Goal: Task Accomplishment & Management: Use online tool/utility

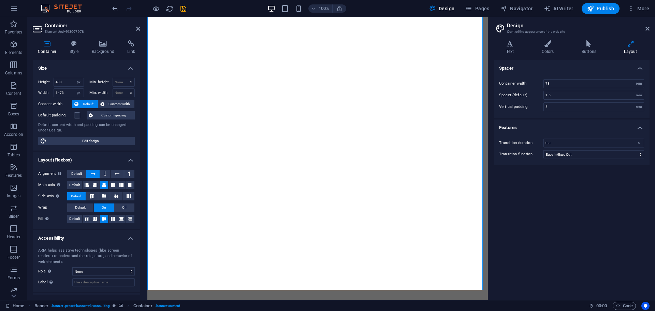
select select "px"
select select "rem"
select select "ease-in-out"
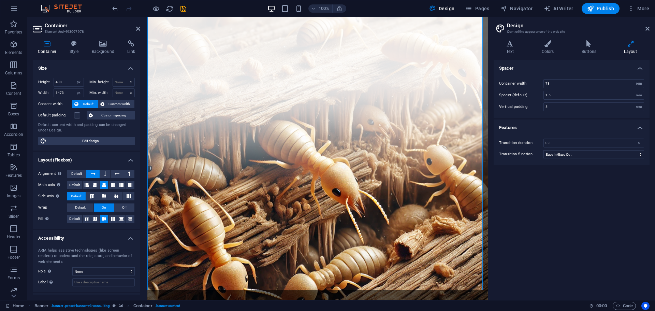
scroll to position [34, 0]
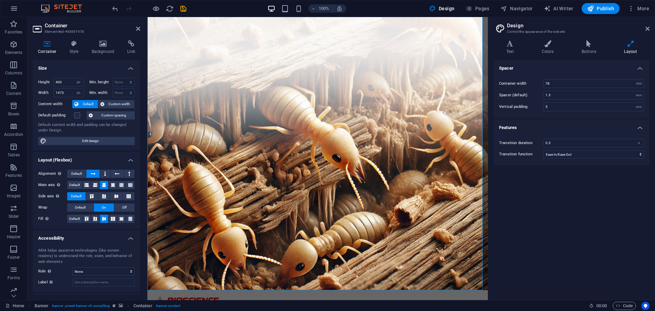
click at [527, 242] on div "Spacer Container width 78 rem px Spacer (default) 1.5 rem Vertical padding 5 re…" at bounding box center [571, 177] width 156 height 234
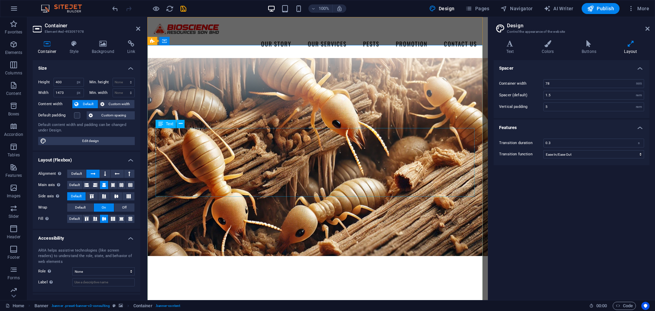
scroll to position [0, 0]
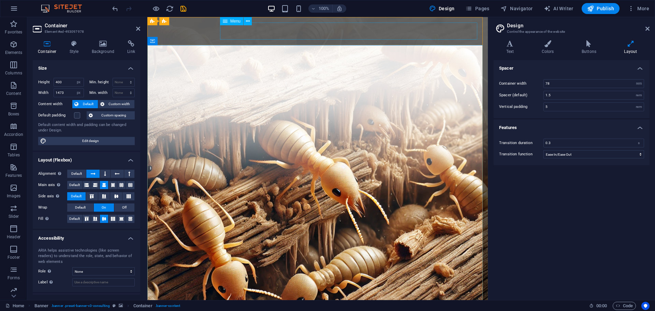
select select
select select "14"
select select
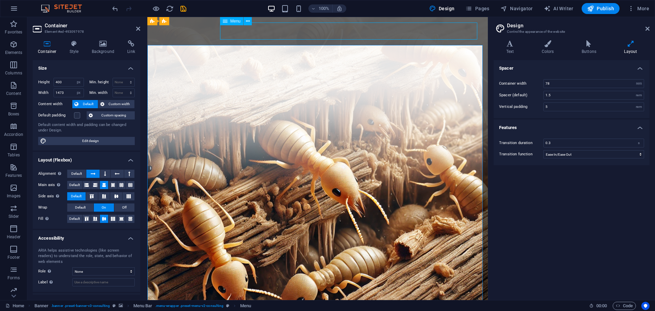
select select "2"
select select
select select "15"
select select
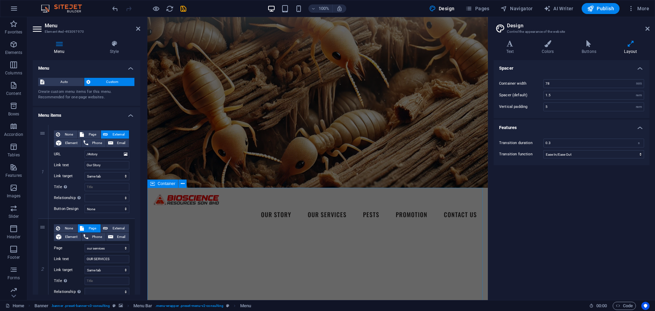
scroll to position [239, 0]
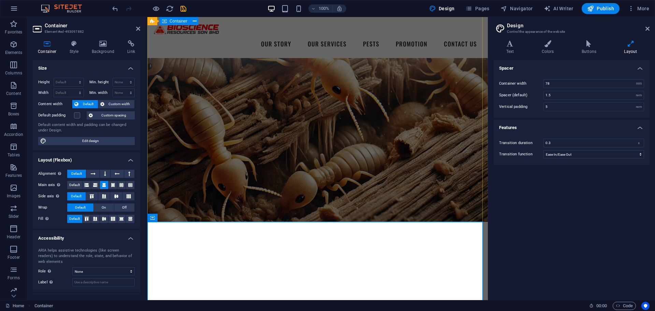
scroll to position [0, 0]
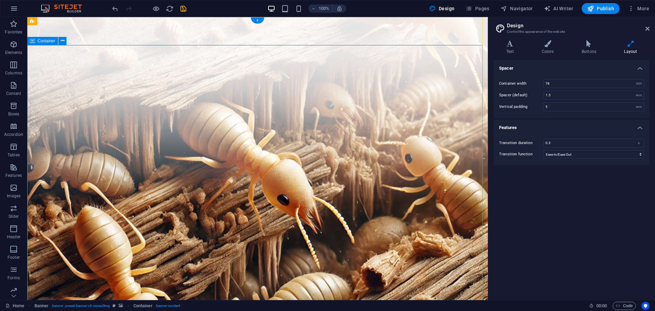
select select "px"
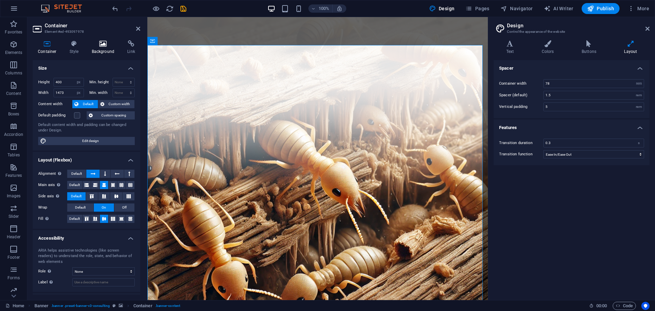
click at [92, 45] on icon at bounding box center [103, 43] width 33 height 7
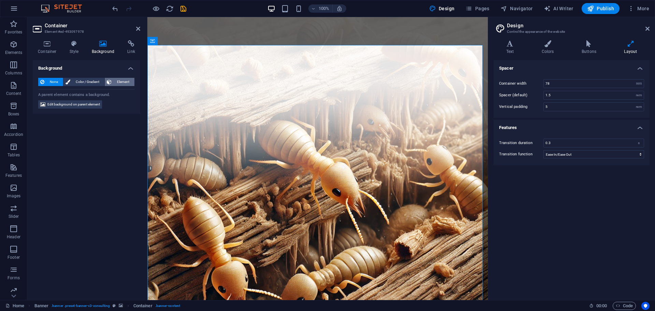
click at [125, 81] on span "Element" at bounding box center [123, 82] width 19 height 8
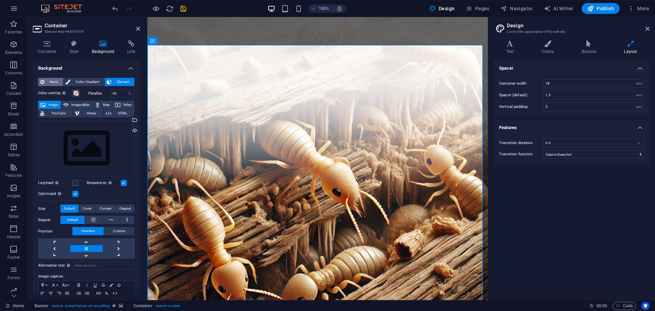
click at [41, 83] on icon at bounding box center [42, 82] width 4 height 8
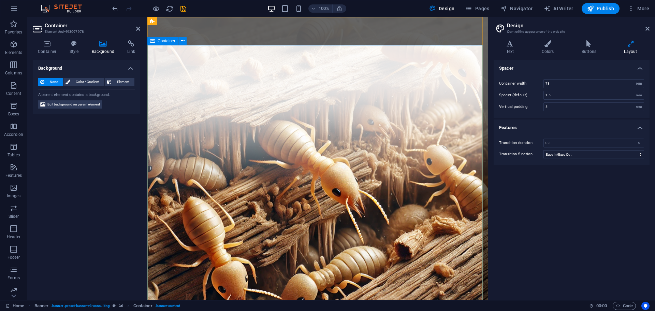
click at [57, 50] on h4 "Container" at bounding box center [49, 47] width 32 height 14
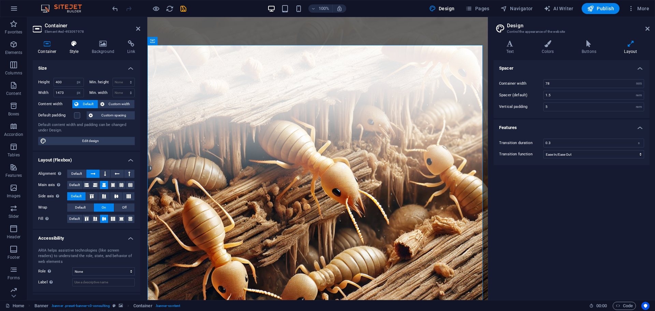
click at [74, 50] on h4 "Style" at bounding box center [75, 47] width 22 height 14
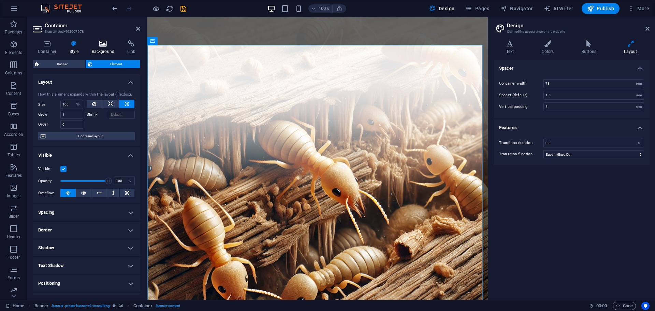
click at [99, 41] on icon at bounding box center [103, 43] width 33 height 7
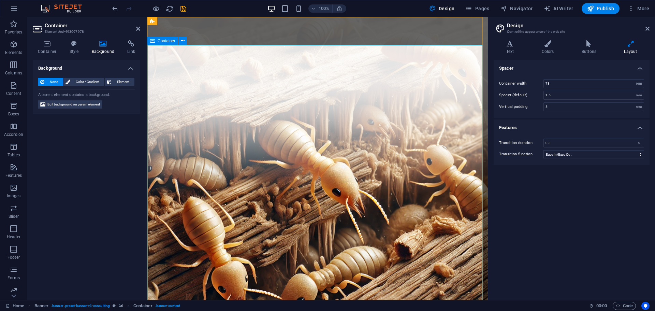
click at [125, 83] on span "Element" at bounding box center [123, 82] width 19 height 8
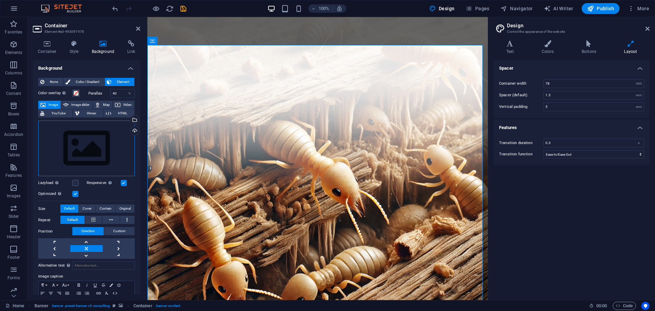
click at [85, 141] on div "Drag files here, click to choose files or select files from Files or our free s…" at bounding box center [86, 148] width 96 height 56
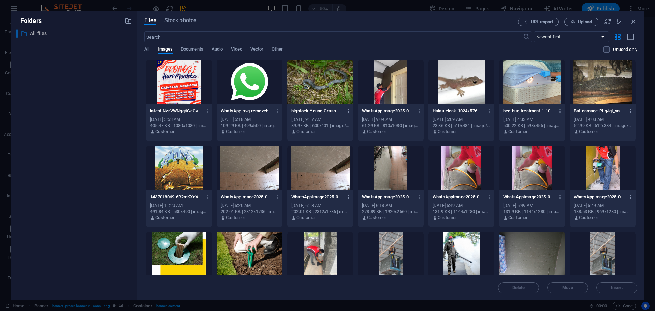
click at [44, 30] on p "All files" at bounding box center [74, 34] width 89 height 8
click at [127, 24] on icon "button" at bounding box center [127, 20] width 7 height 7
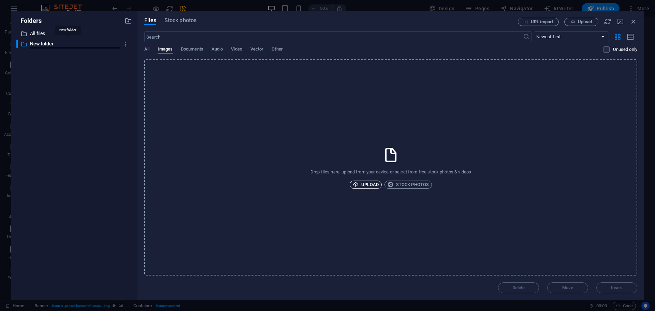
click at [370, 181] on span "Upload" at bounding box center [365, 184] width 26 height 8
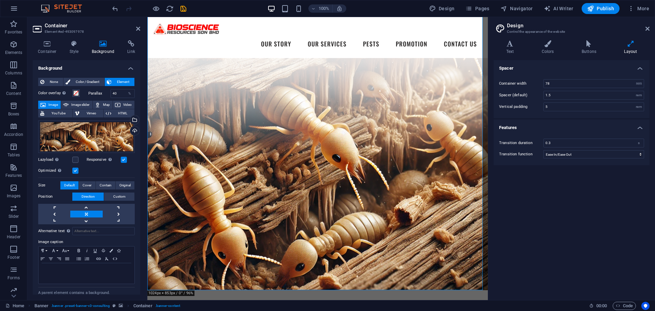
scroll to position [102, 0]
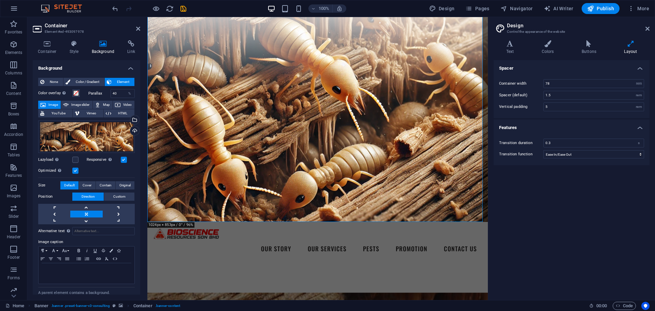
drag, startPoint x: 300, startPoint y: 220, endPoint x: 280, endPoint y: 174, distance: 50.0
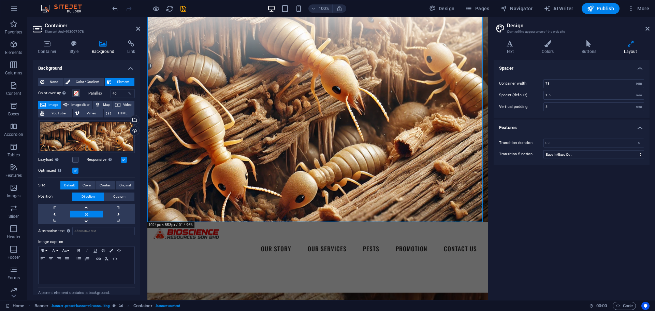
click at [90, 185] on span "Cover" at bounding box center [86, 185] width 9 height 8
click at [107, 186] on span "Contain" at bounding box center [106, 185] width 12 height 8
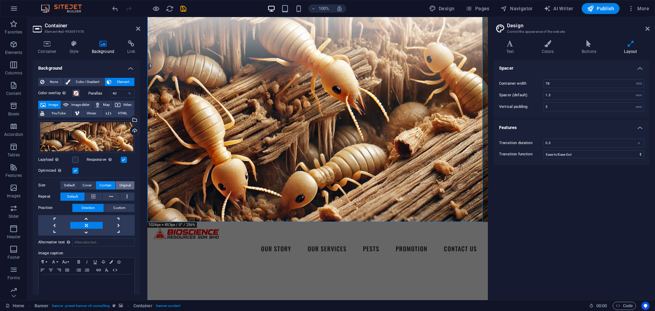
click at [125, 183] on span "Original" at bounding box center [124, 185] width 11 height 8
click at [110, 181] on span "Contain" at bounding box center [106, 185] width 12 height 8
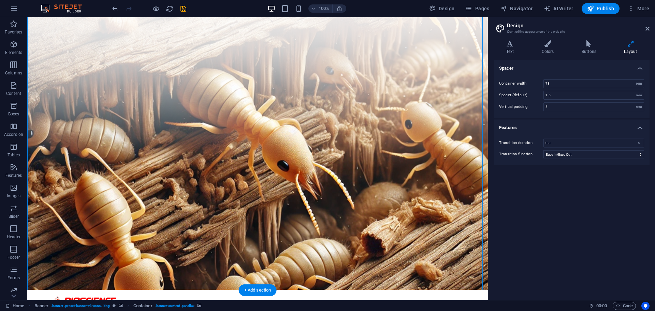
scroll to position [68, 0]
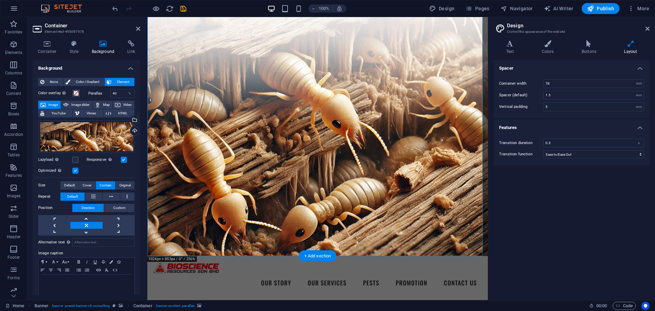
click at [65, 50] on h4 "Style" at bounding box center [75, 47] width 22 height 14
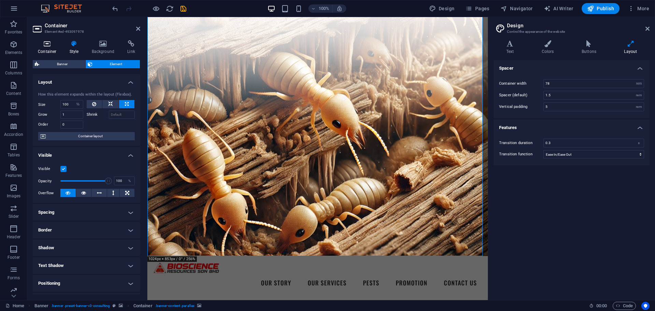
click at [45, 48] on h4 "Container" at bounding box center [49, 47] width 32 height 14
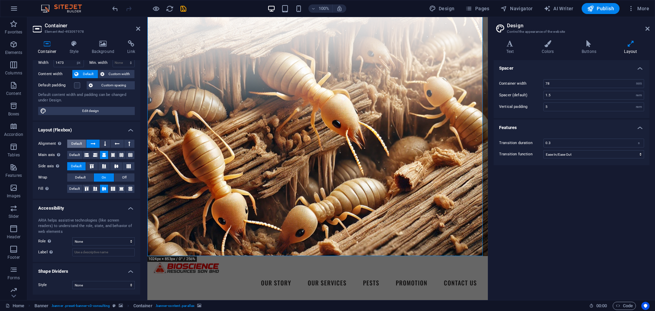
scroll to position [0, 0]
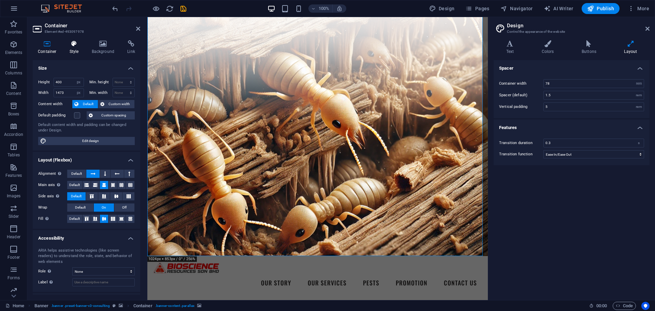
click at [71, 45] on icon at bounding box center [73, 43] width 19 height 7
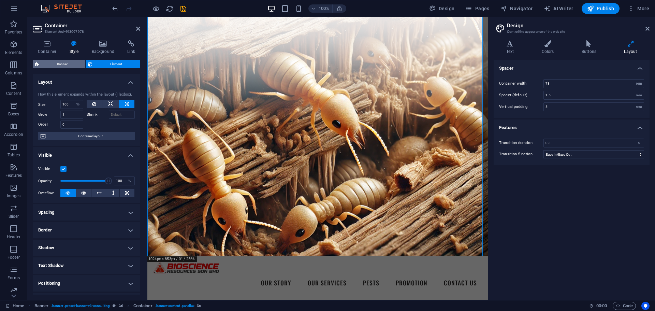
click at [63, 63] on span "Banner" at bounding box center [62, 64] width 42 height 8
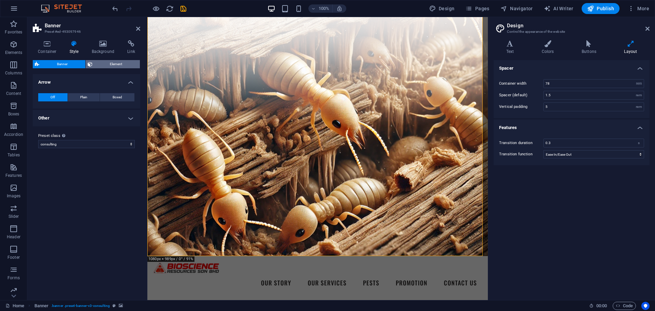
click at [105, 66] on span "Element" at bounding box center [116, 64] width 44 height 8
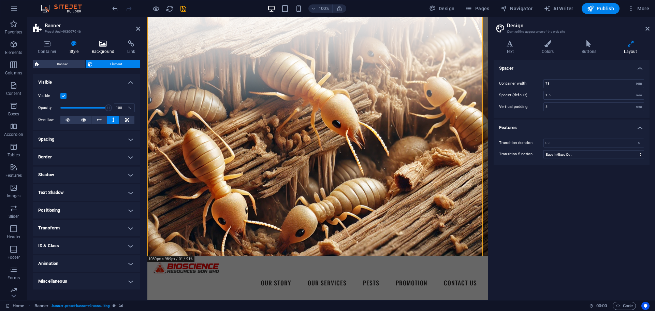
click at [108, 47] on h4 "Background" at bounding box center [105, 47] width 36 height 14
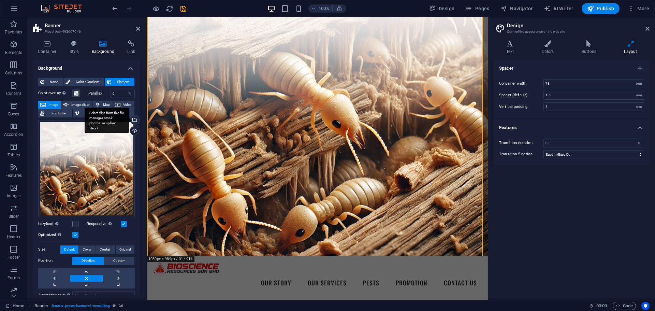
click at [133, 119] on div "Select files from the file manager, stock photos, or upload file(s)" at bounding box center [134, 120] width 10 height 10
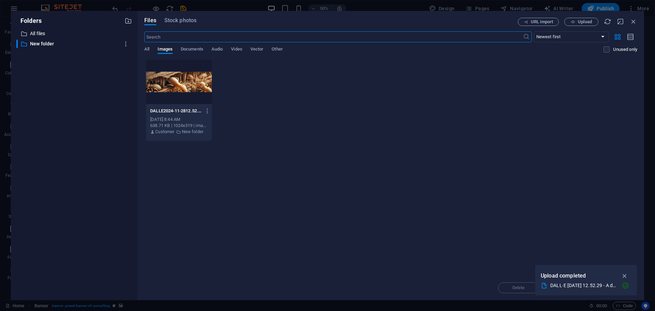
click at [198, 89] on div at bounding box center [179, 82] width 66 height 44
click at [624, 277] on icon "button" at bounding box center [624, 275] width 8 height 7
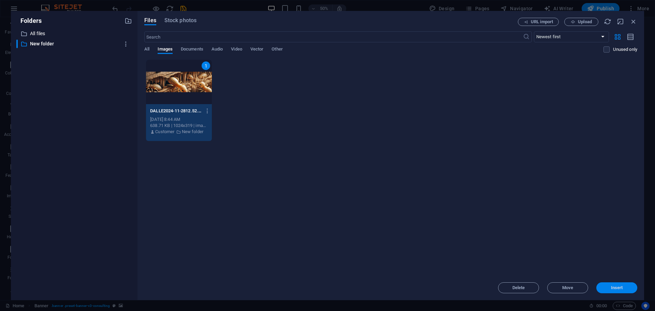
click at [613, 289] on span "Insert" at bounding box center [617, 287] width 12 height 4
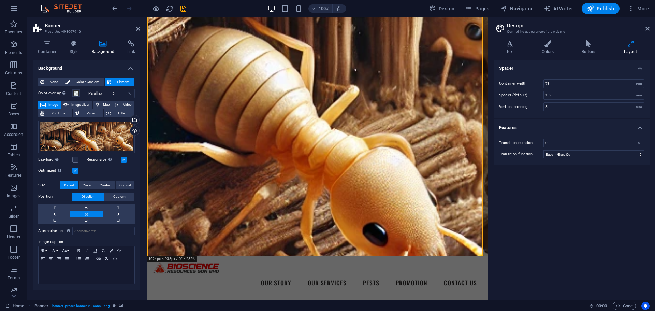
click at [121, 158] on label at bounding box center [124, 159] width 6 height 6
click at [0, 0] on input "Responsive Automatically load retina image and smartphone optimized sizes." at bounding box center [0, 0] width 0 height 0
click at [77, 171] on label at bounding box center [75, 170] width 6 height 6
click at [0, 0] on input "Optimized Images are compressed to improve page speed." at bounding box center [0, 0] width 0 height 0
click at [119, 186] on span "Original" at bounding box center [124, 185] width 11 height 8
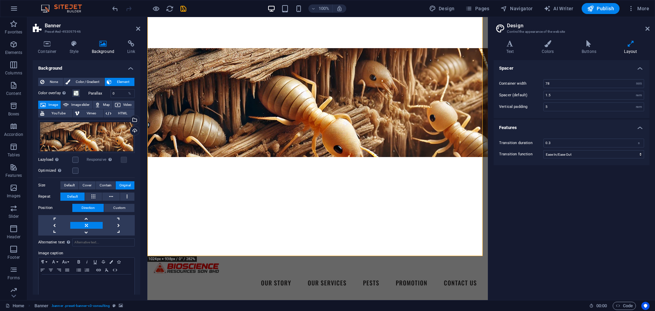
select select "%"
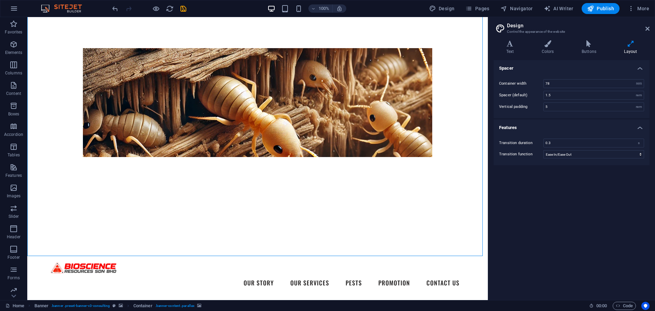
select select "%"
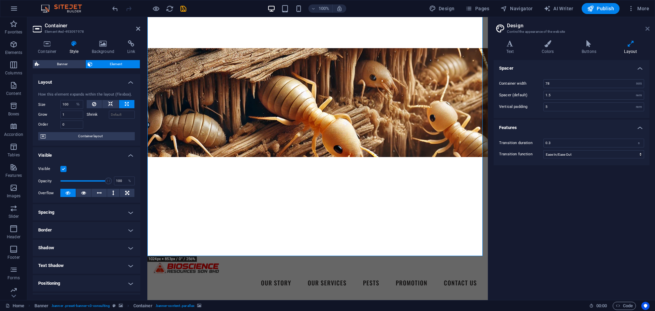
click at [646, 26] on icon at bounding box center [647, 28] width 4 height 5
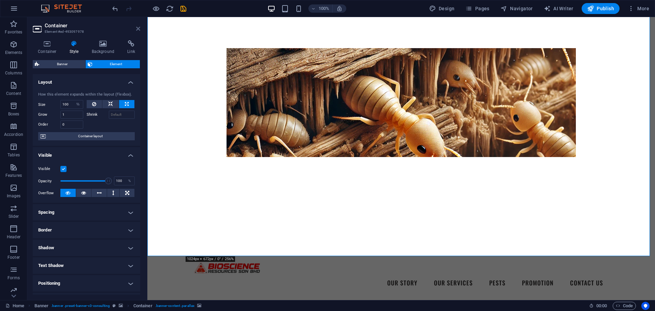
click at [139, 30] on icon at bounding box center [138, 28] width 4 height 5
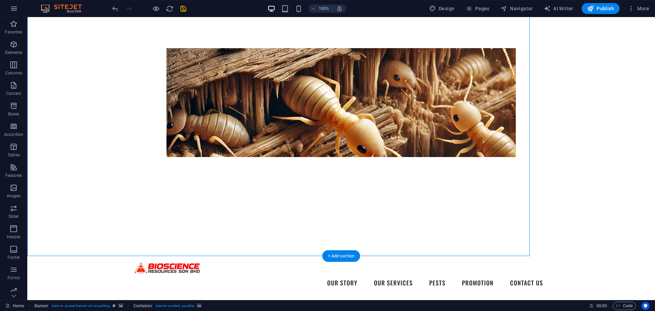
click at [583, 119] on figure at bounding box center [340, 102] width 627 height 307
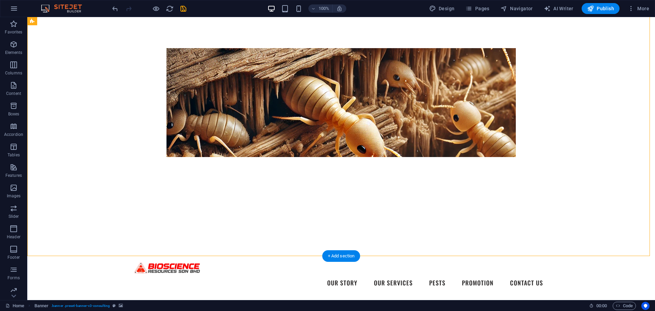
click at [583, 119] on figure at bounding box center [340, 102] width 627 height 307
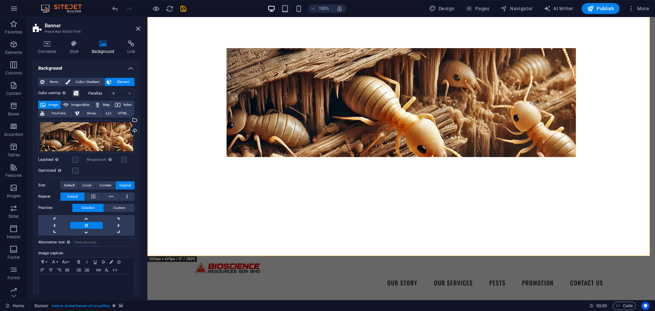
select select "%"
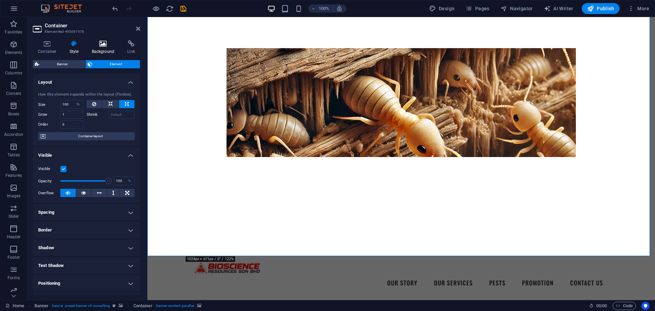
click at [108, 49] on h4 "Background" at bounding box center [105, 47] width 36 height 14
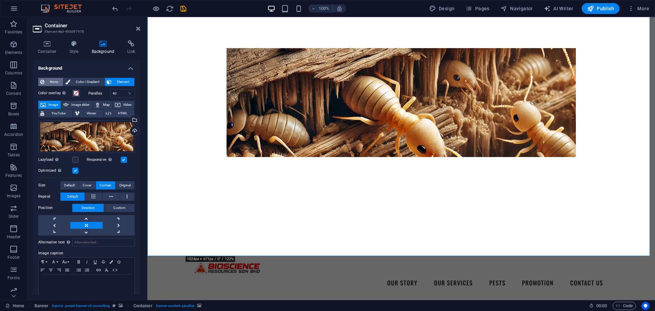
click at [54, 79] on span "None" at bounding box center [53, 82] width 15 height 8
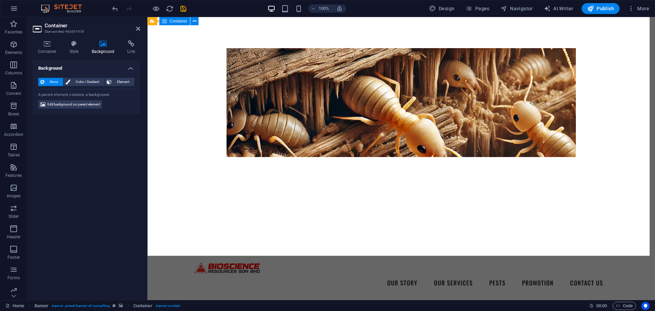
click at [136, 28] on icon at bounding box center [138, 28] width 4 height 5
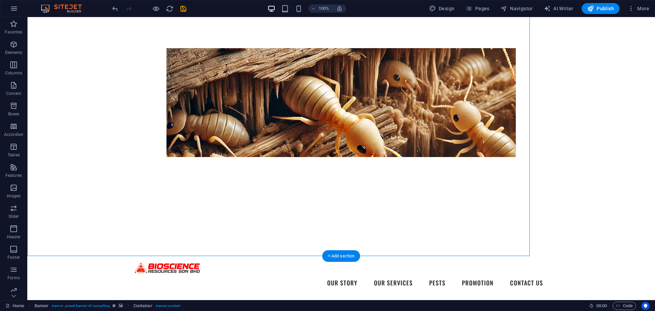
click at [555, 112] on figure at bounding box center [340, 102] width 627 height 307
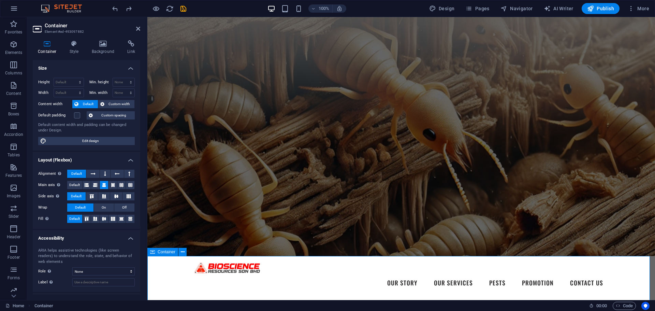
click at [141, 35] on div "Container Style Background Link Size Height Default px rem % vh vw Min. height …" at bounding box center [86, 167] width 118 height 265
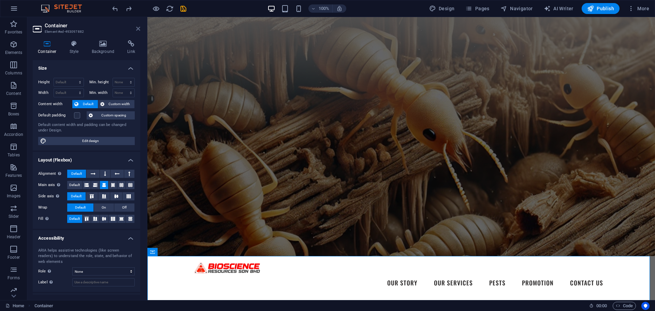
click at [137, 26] on icon at bounding box center [138, 28] width 4 height 5
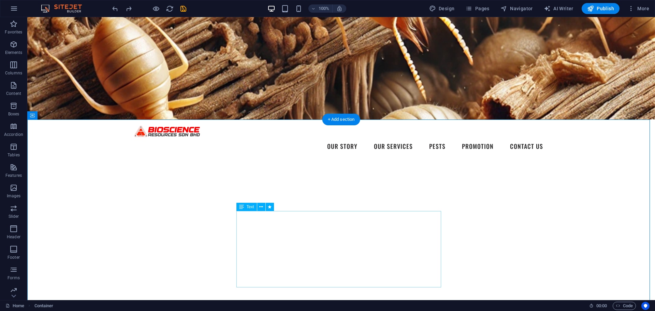
scroll to position [68, 0]
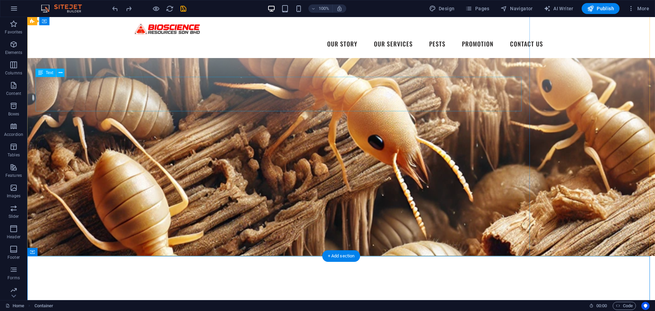
click at [268, 284] on div "Your Family's Safety Our Top Priority" at bounding box center [278, 301] width 486 height 34
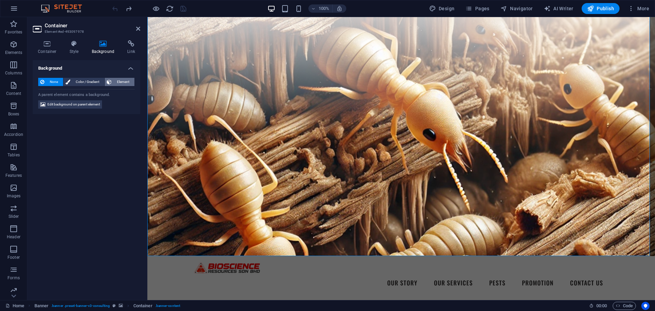
click at [124, 81] on span "Element" at bounding box center [123, 82] width 19 height 8
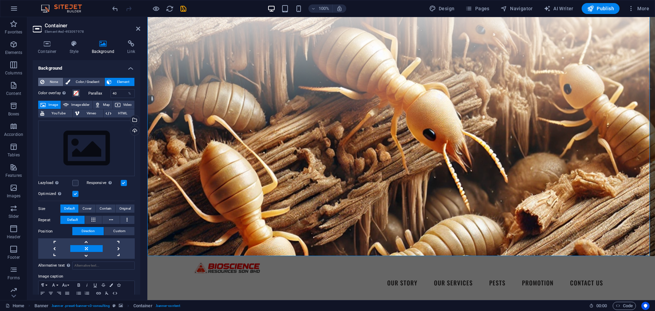
click at [54, 81] on span "None" at bounding box center [53, 82] width 15 height 8
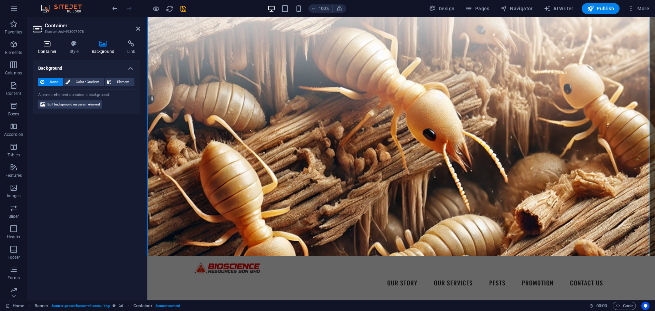
click at [54, 46] on icon at bounding box center [47, 43] width 29 height 7
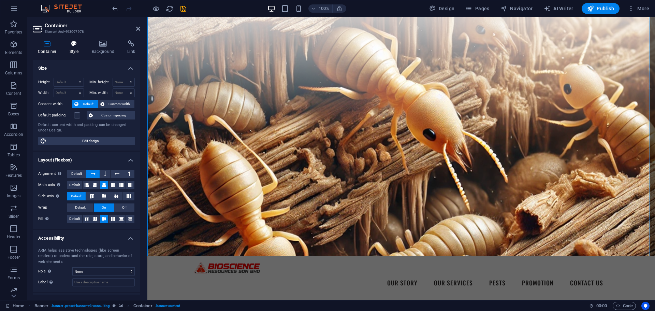
click at [75, 50] on h4 "Style" at bounding box center [75, 47] width 22 height 14
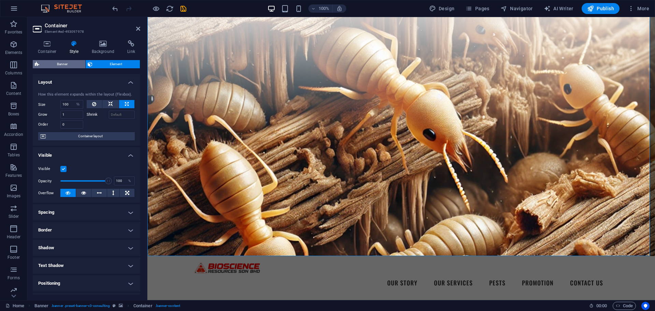
drag, startPoint x: 60, startPoint y: 61, endPoint x: 63, endPoint y: 65, distance: 4.4
click at [63, 65] on span "Banner" at bounding box center [62, 64] width 42 height 8
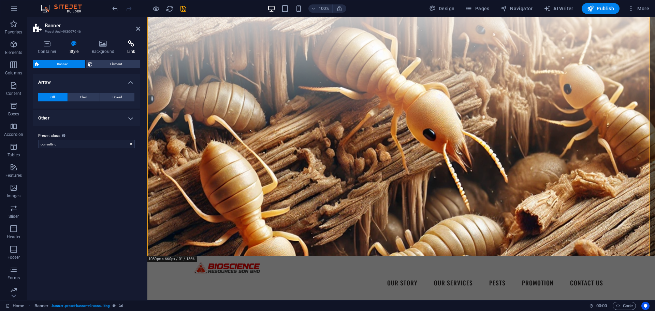
click at [130, 49] on h4 "Link" at bounding box center [131, 47] width 18 height 14
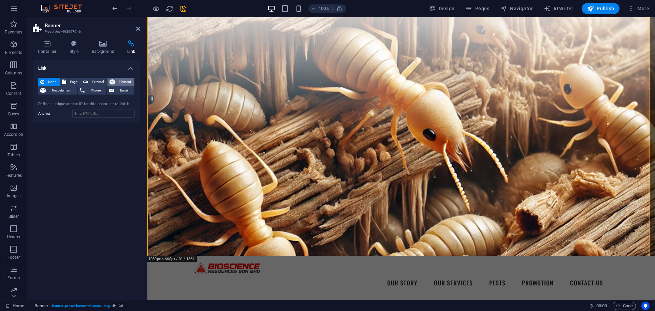
click at [116, 78] on button "Element" at bounding box center [120, 82] width 27 height 8
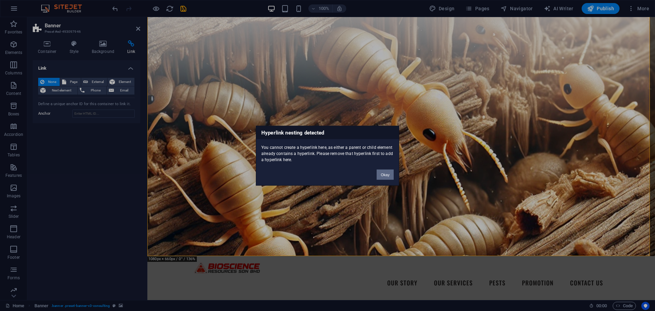
click at [380, 175] on button "Okay" at bounding box center [384, 174] width 17 height 10
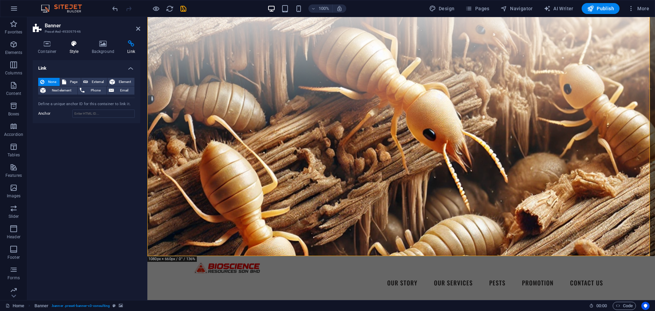
click at [73, 47] on h4 "Style" at bounding box center [75, 47] width 22 height 14
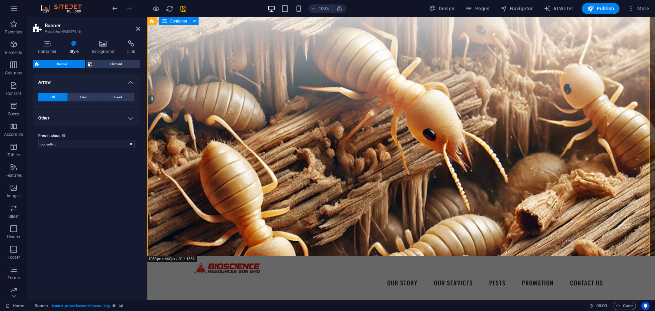
select select "%"
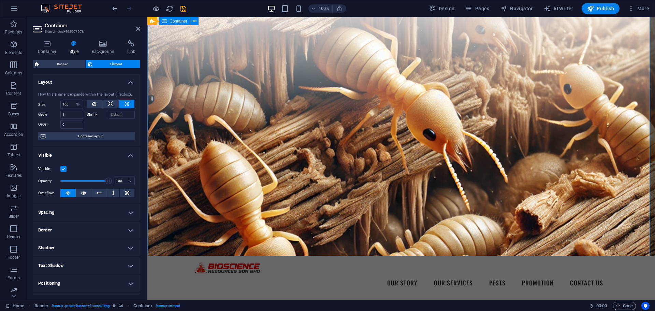
click at [50, 66] on span "Banner" at bounding box center [62, 64] width 42 height 8
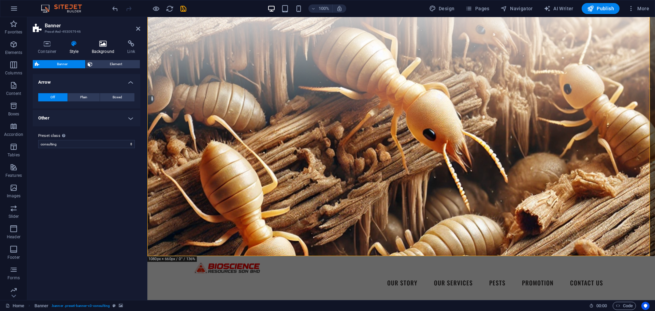
click at [111, 49] on h4 "Background" at bounding box center [105, 47] width 36 height 14
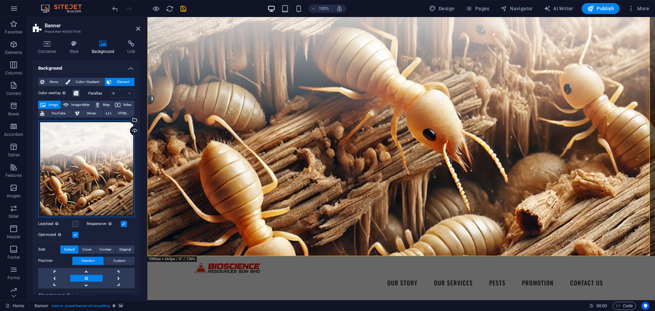
click at [105, 167] on div "Drag files here, click to choose files or select files from Files or our free s…" at bounding box center [86, 168] width 96 height 96
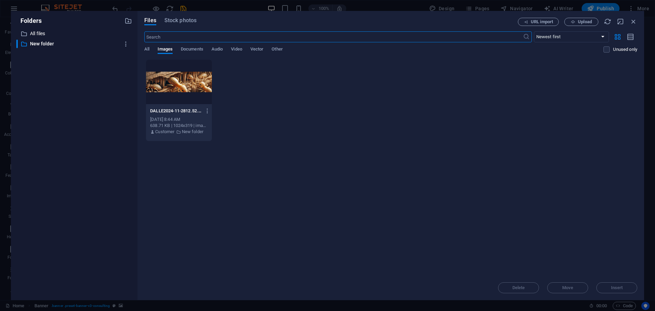
click at [168, 90] on div at bounding box center [179, 82] width 66 height 44
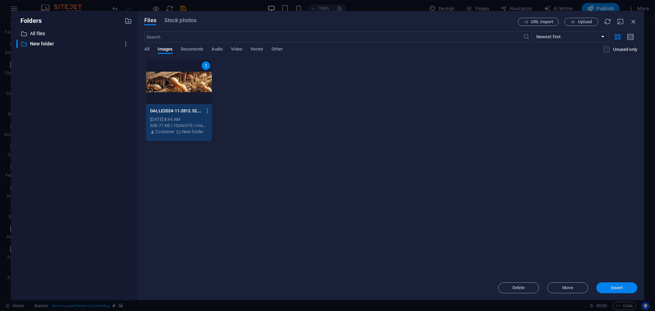
click at [614, 290] on button "Insert" at bounding box center [616, 287] width 41 height 11
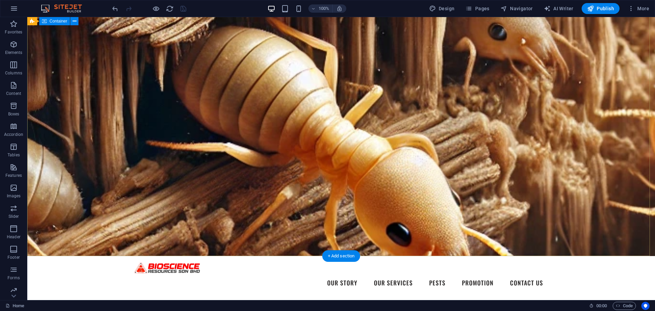
select select "%"
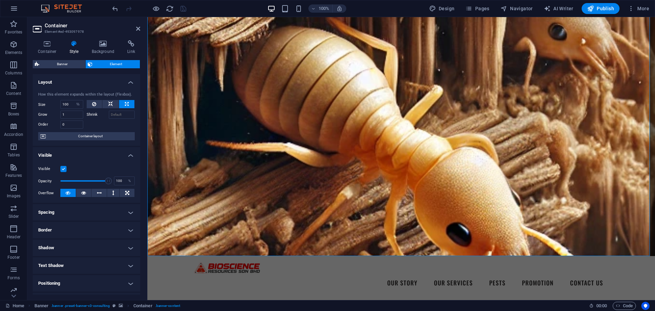
click at [70, 49] on h4 "Style" at bounding box center [75, 47] width 22 height 14
click at [73, 65] on span "Banner" at bounding box center [62, 64] width 42 height 8
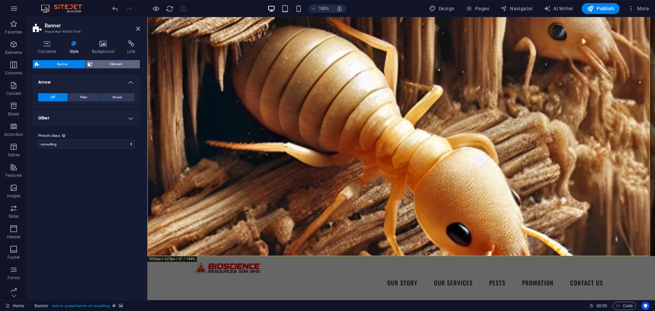
click at [91, 65] on icon at bounding box center [90, 64] width 5 height 8
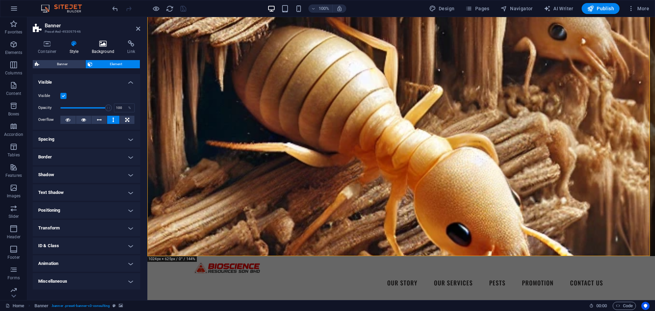
click at [102, 47] on h4 "Background" at bounding box center [105, 47] width 36 height 14
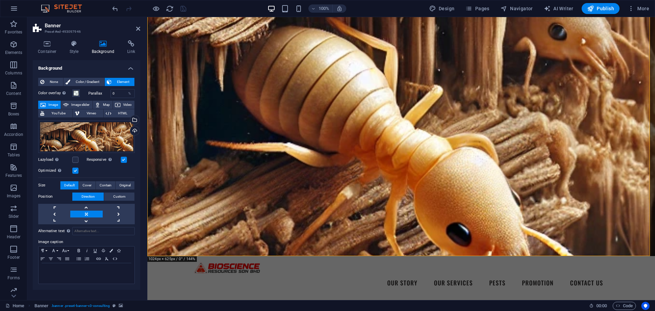
click at [77, 170] on label at bounding box center [75, 170] width 6 height 6
click at [0, 0] on input "Optimized Images are compressed to improve page speed." at bounding box center [0, 0] width 0 height 0
click at [73, 161] on label at bounding box center [75, 159] width 6 height 6
click at [0, 0] on input "Lazyload Loading images after the page loads improves page speed." at bounding box center [0, 0] width 0 height 0
click at [73, 161] on label at bounding box center [75, 159] width 6 height 6
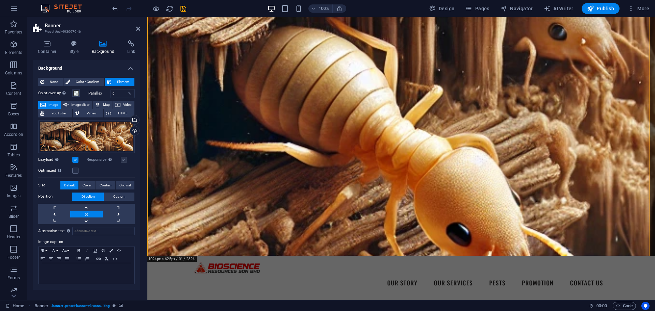
click at [0, 0] on input "Lazyload Loading images after the page loads improves page speed." at bounding box center [0, 0] width 0 height 0
click at [126, 159] on div "Responsive Automatically load retina image and smartphone optimized sizes." at bounding box center [111, 159] width 48 height 8
click at [126, 159] on label at bounding box center [124, 159] width 6 height 6
click at [122, 184] on span "Original" at bounding box center [124, 185] width 11 height 8
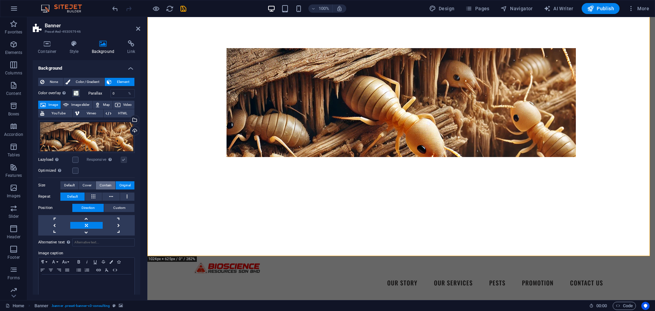
click at [103, 187] on span "Contain" at bounding box center [106, 185] width 12 height 8
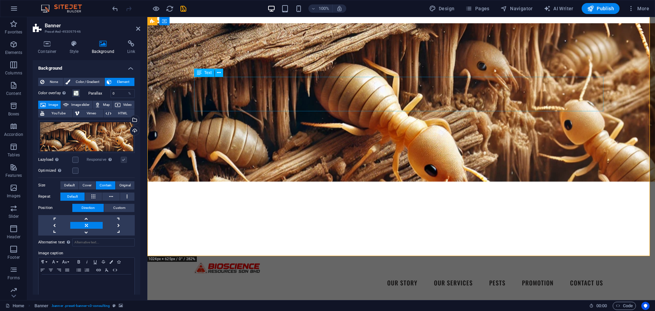
click at [461, 297] on div "Your Family's Safety Our Top Priority" at bounding box center [400, 314] width 409 height 34
click at [200, 75] on icon at bounding box center [199, 73] width 5 height 8
click at [207, 74] on span "Text" at bounding box center [207, 73] width 7 height 4
click at [87, 84] on span "Color / Gradient" at bounding box center [87, 82] width 30 height 8
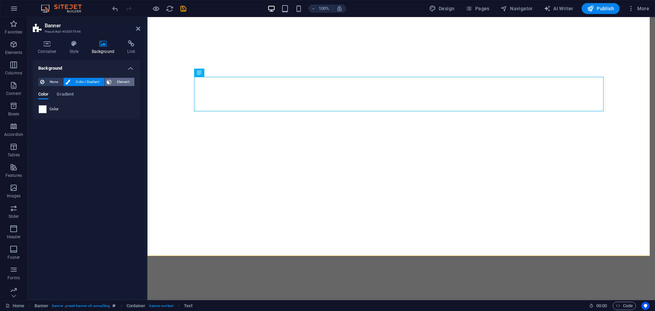
click at [109, 80] on icon at bounding box center [109, 82] width 5 height 8
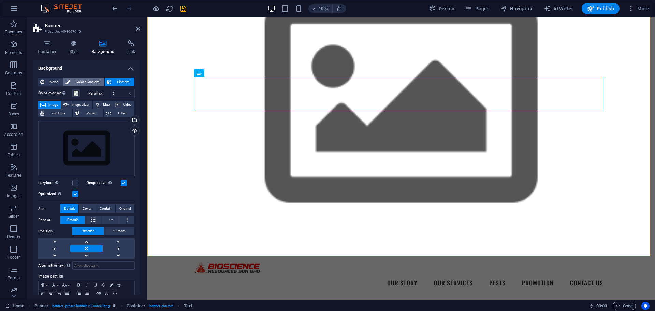
click at [76, 81] on span "Color / Gradient" at bounding box center [87, 82] width 30 height 8
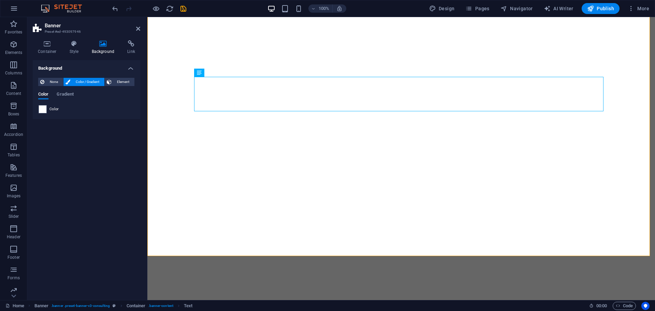
click at [123, 75] on div "None Color / Gradient Element Stretch background to full-width Color overlay Pl…" at bounding box center [86, 95] width 107 height 47
click at [122, 80] on span "Element" at bounding box center [123, 82] width 19 height 8
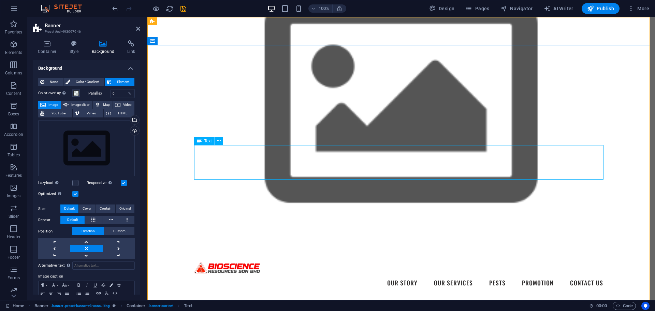
scroll to position [0, 0]
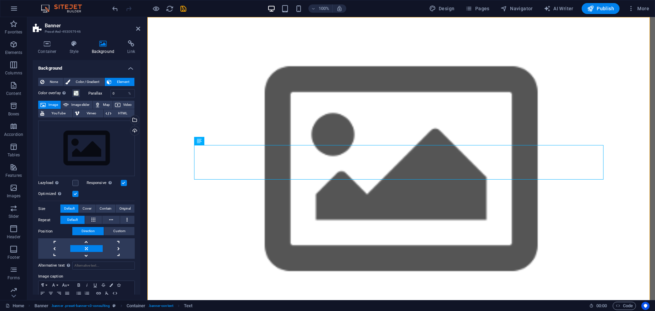
click at [120, 81] on span "Element" at bounding box center [123, 82] width 19 height 8
click at [88, 84] on span "Color / Gradient" at bounding box center [87, 82] width 30 height 8
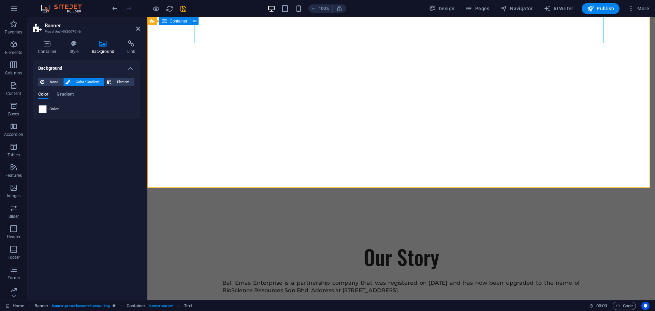
scroll to position [307, 0]
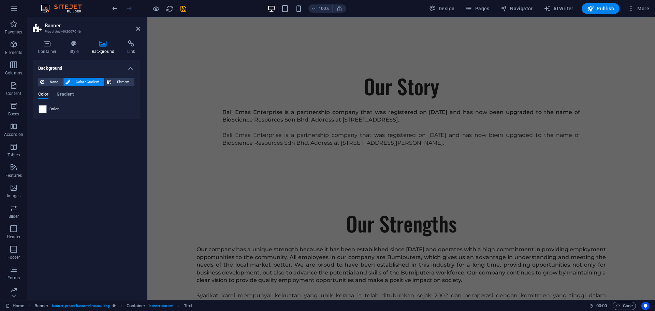
click at [224, 159] on div "Our Story Bali Emas Enterprise is a partnership company that was registered on …" at bounding box center [400, 99] width 507 height 164
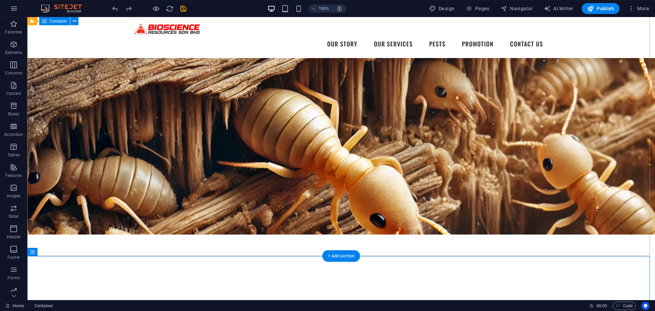
scroll to position [136, 0]
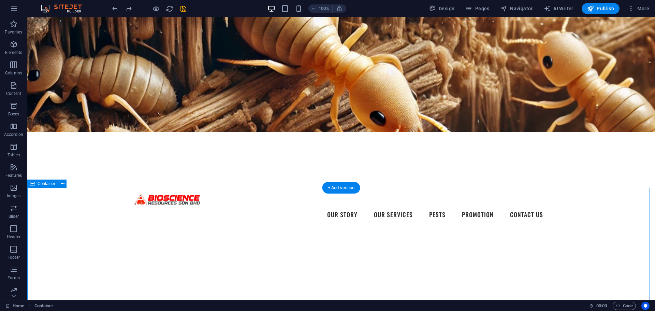
click at [269, 228] on div "Your Family's Safety Our Top Priority Your Expert Partner in Professional Pest …" at bounding box center [340, 284] width 627 height 113
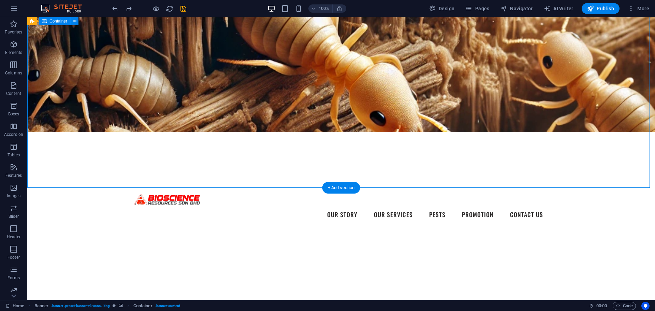
click at [269, 228] on div "Your Family's Safety Our Top Priority Your Expert Partner in Professional Pest …" at bounding box center [340, 284] width 627 height 113
select select "%"
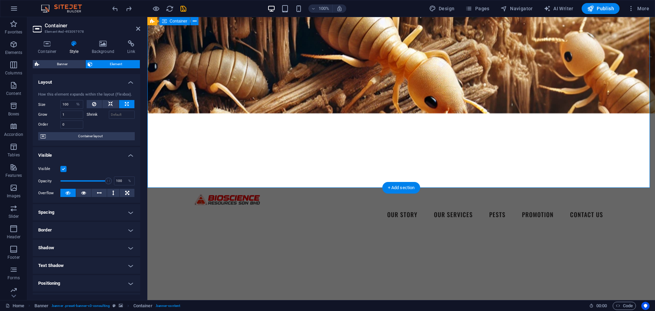
click at [350, 228] on div "Your Family's Safety Our Top Priority Your Expert Partner in Professional Pest …" at bounding box center [400, 284] width 507 height 113
click at [56, 47] on icon at bounding box center [47, 43] width 29 height 7
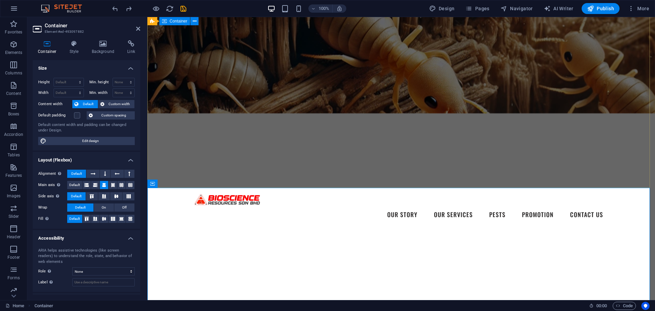
click at [269, 228] on div "Your Family's Safety Our Top Priority Your Expert Partner in Professional Pest …" at bounding box center [400, 284] width 507 height 113
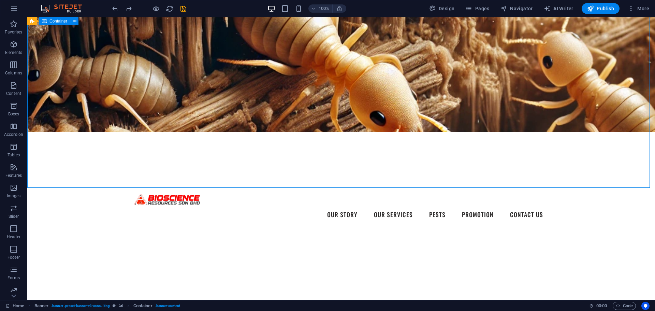
click at [269, 228] on div "Your Family's Safety Our Top Priority Your Expert Partner in Professional Pest …" at bounding box center [340, 284] width 627 height 113
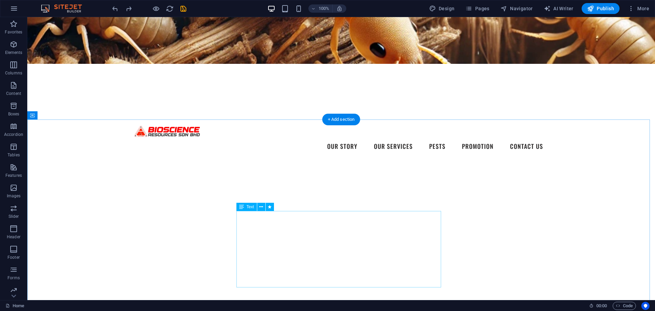
scroll to position [239, 0]
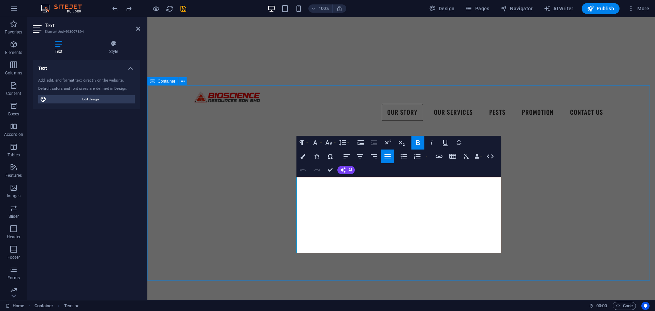
drag, startPoint x: 450, startPoint y: 245, endPoint x: 295, endPoint y: 220, distance: 156.4
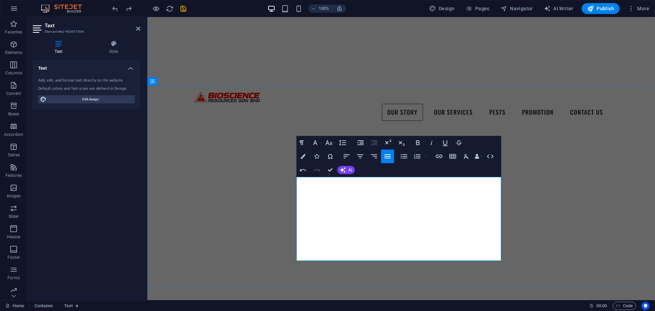
scroll to position [1489, 1]
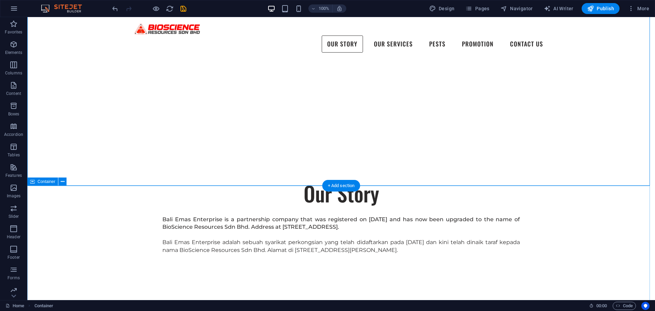
scroll to position [307, 0]
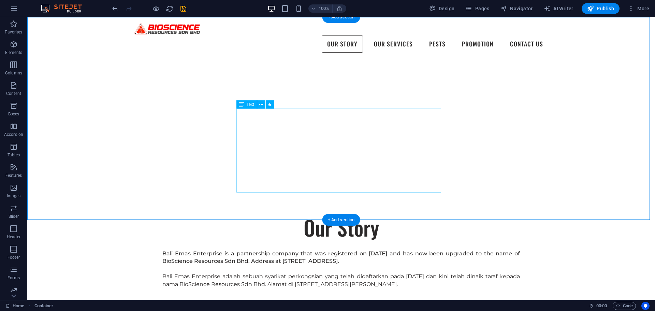
click at [329, 250] on div "Bali Emas Enterprise is a partnership company that was registered on [DATE] and…" at bounding box center [340, 273] width 357 height 46
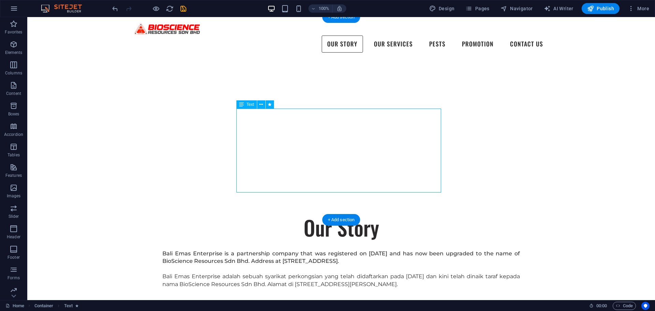
click at [329, 250] on div "Bali Emas Enterprise is a partnership company that was registered on [DATE] and…" at bounding box center [340, 273] width 357 height 46
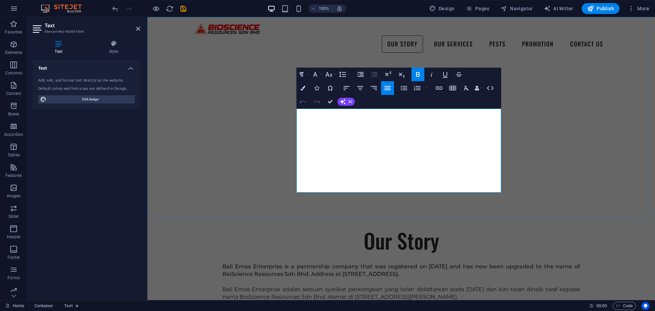
click at [349, 301] on p at bounding box center [400, 304] width 357 height 7
click at [328, 285] on p "Bali Emas Enterprise adalah sebuah syarikat perkongsian yang telah didaftarkan …" at bounding box center [400, 292] width 357 height 15
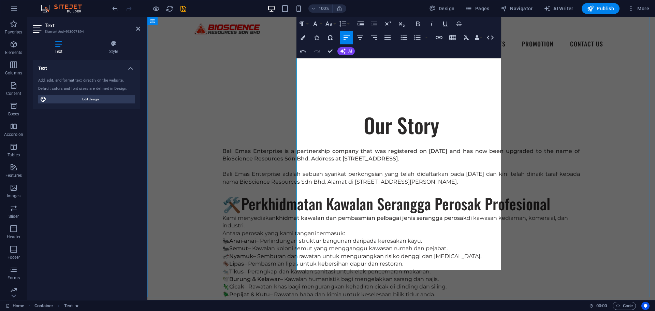
scroll to position [375, 0]
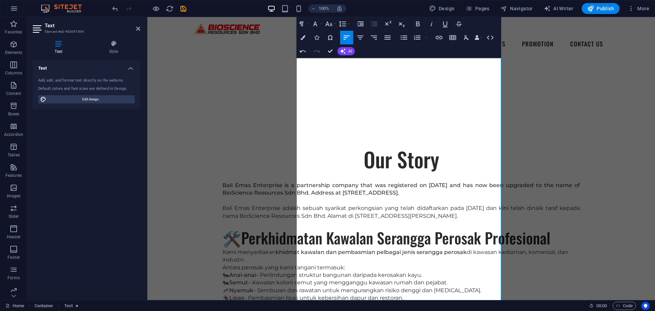
click at [128, 69] on h4 "Text" at bounding box center [86, 66] width 107 height 12
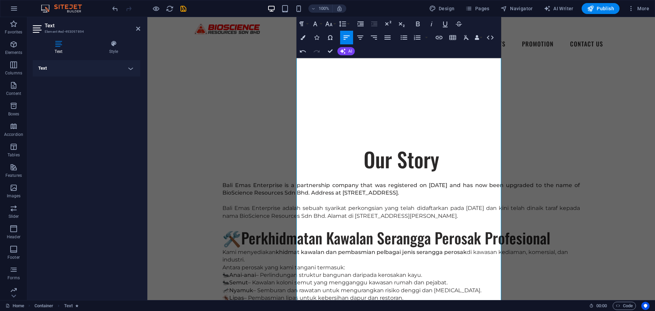
click at [127, 68] on h4 "Text" at bounding box center [86, 68] width 107 height 16
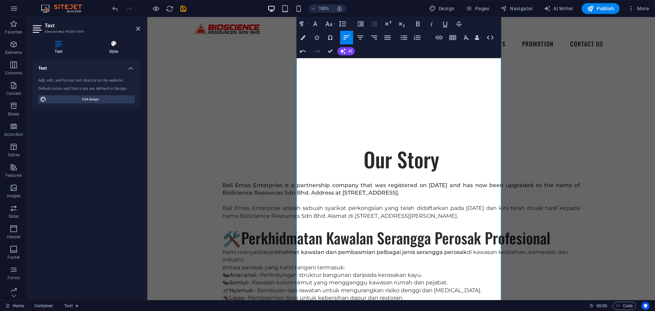
click at [112, 50] on h4 "Style" at bounding box center [113, 47] width 53 height 14
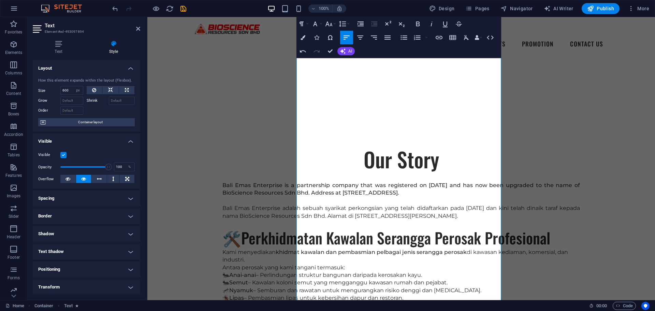
scroll to position [34, 0]
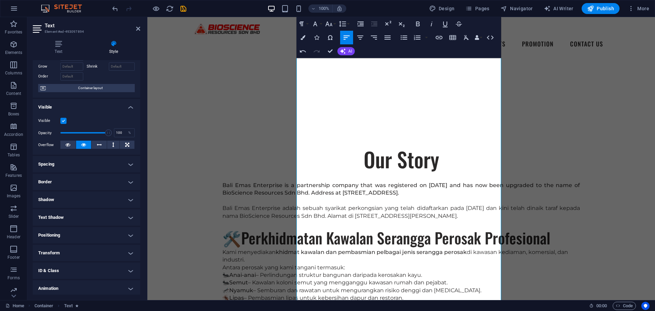
click at [121, 161] on h4 "Spacing" at bounding box center [86, 164] width 107 height 16
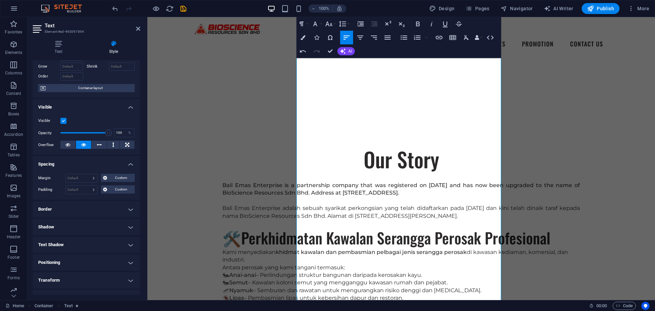
click at [121, 161] on h4 "Spacing" at bounding box center [86, 162] width 107 height 12
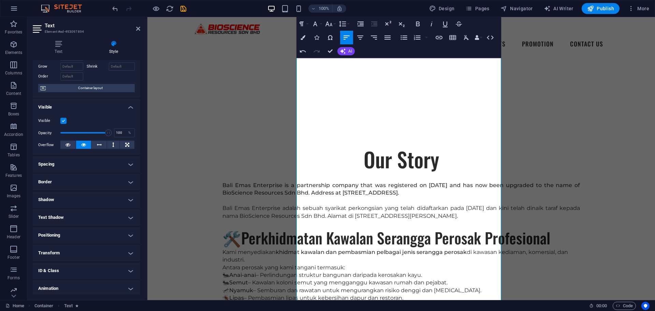
click at [65, 120] on label at bounding box center [63, 121] width 6 height 6
click at [0, 0] on input "Visible" at bounding box center [0, 0] width 0 height 0
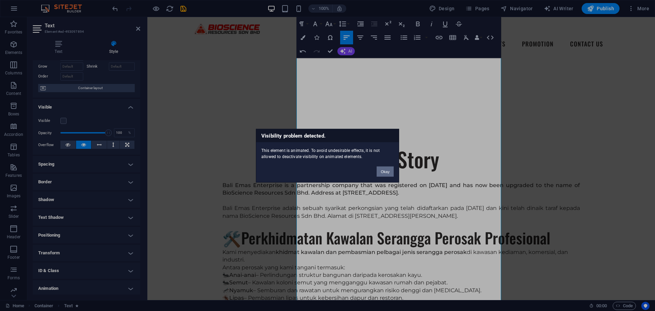
drag, startPoint x: 380, startPoint y: 172, endPoint x: 225, endPoint y: 156, distance: 155.9
click at [380, 172] on button "Okay" at bounding box center [384, 171] width 17 height 10
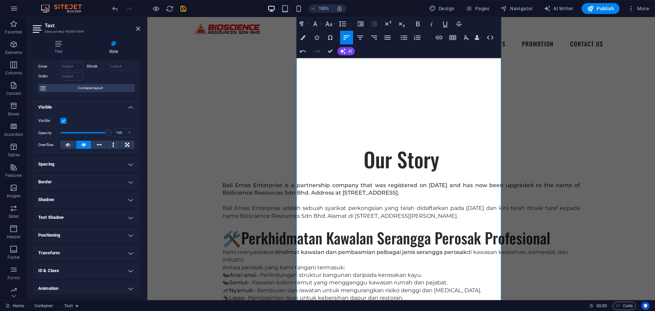
click at [66, 119] on label at bounding box center [63, 121] width 6 height 6
click at [0, 0] on input "Visible" at bounding box center [0, 0] width 0 height 0
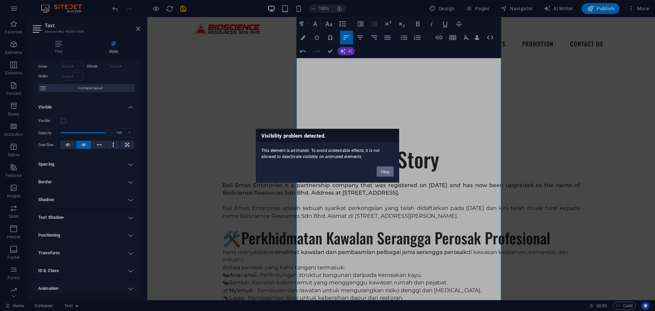
click at [389, 169] on button "Okay" at bounding box center [384, 171] width 17 height 10
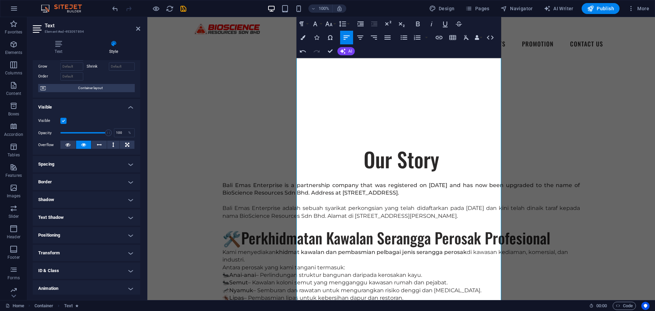
click at [128, 107] on h4 "Visible" at bounding box center [86, 105] width 107 height 12
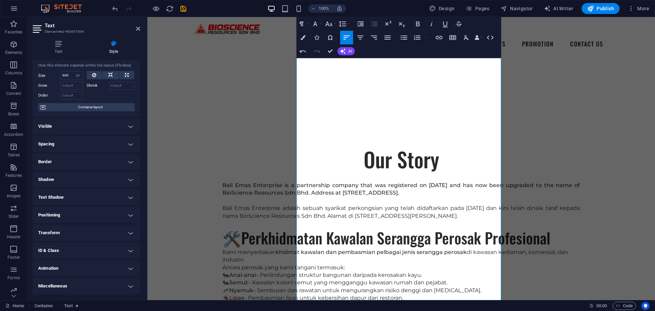
scroll to position [15, 0]
click at [110, 228] on h4 "Transform" at bounding box center [86, 233] width 107 height 16
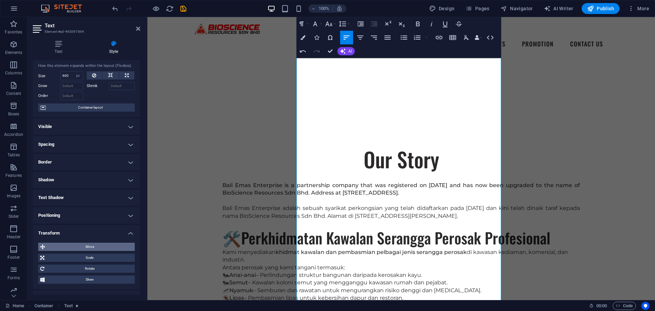
click at [107, 245] on span "Move" at bounding box center [90, 246] width 86 height 8
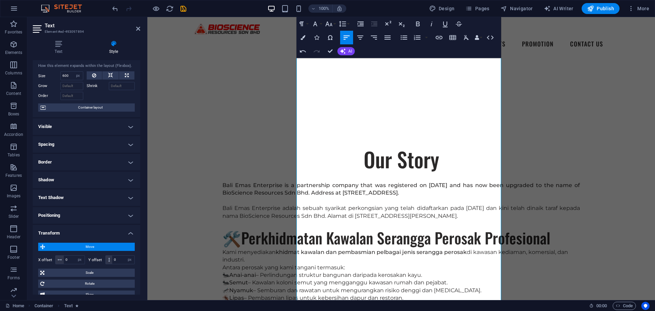
click at [107, 245] on span "Move" at bounding box center [90, 246] width 86 height 8
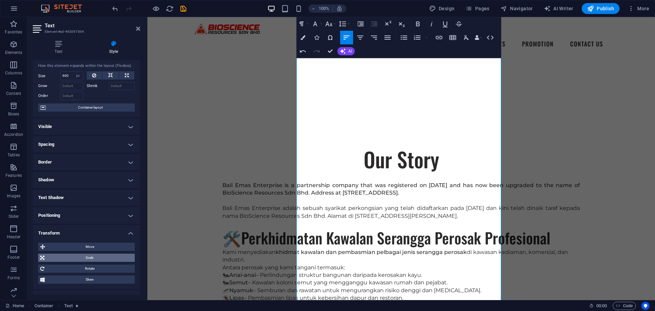
click at [103, 258] on span "Scale" at bounding box center [89, 257] width 86 height 8
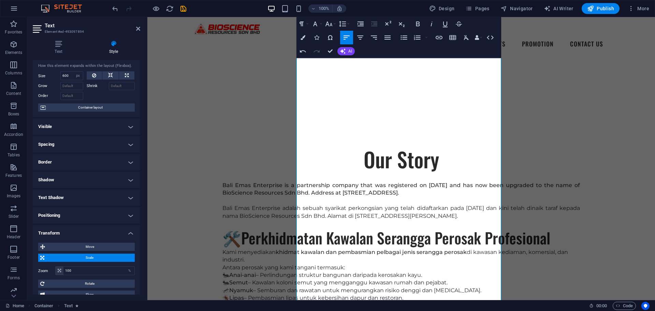
click at [103, 258] on span "Scale" at bounding box center [89, 257] width 86 height 8
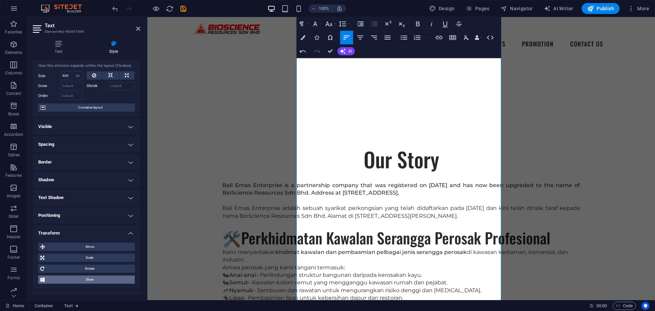
click at [98, 279] on span "Skew" at bounding box center [90, 279] width 86 height 8
click at [95, 271] on span "Rotate" at bounding box center [89, 268] width 86 height 8
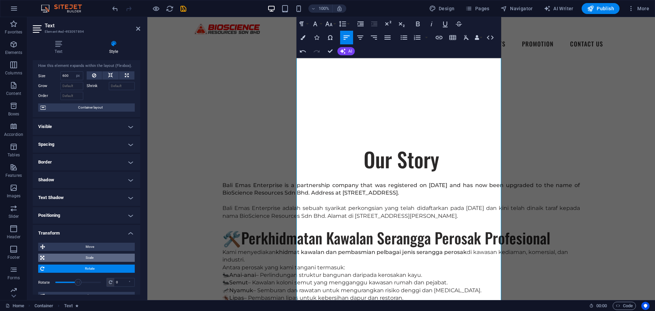
click at [92, 259] on span "Scale" at bounding box center [89, 257] width 86 height 8
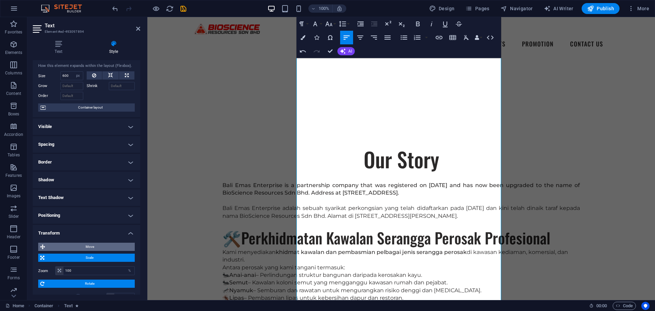
click at [92, 246] on span "Move" at bounding box center [90, 246] width 86 height 8
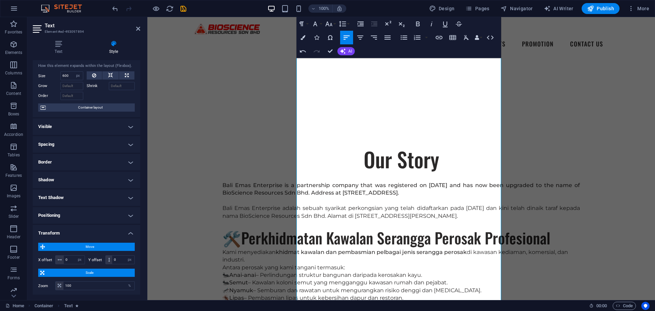
click at [109, 232] on h4 "Transform" at bounding box center [86, 231] width 107 height 12
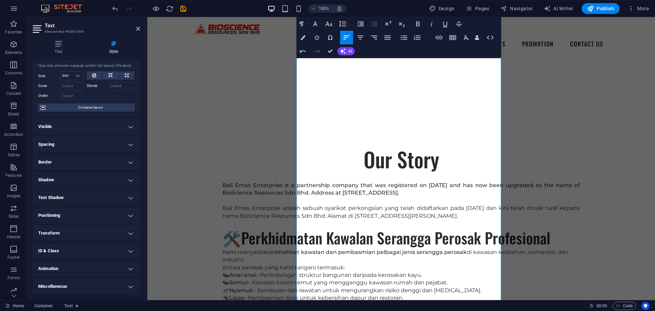
click at [120, 212] on h4 "Positioning" at bounding box center [86, 215] width 107 height 16
click at [63, 229] on span "Static" at bounding box center [62, 229] width 8 height 8
drag, startPoint x: 77, startPoint y: 227, endPoint x: 86, endPoint y: 223, distance: 9.9
click at [77, 227] on span "Relative" at bounding box center [77, 229] width 11 height 8
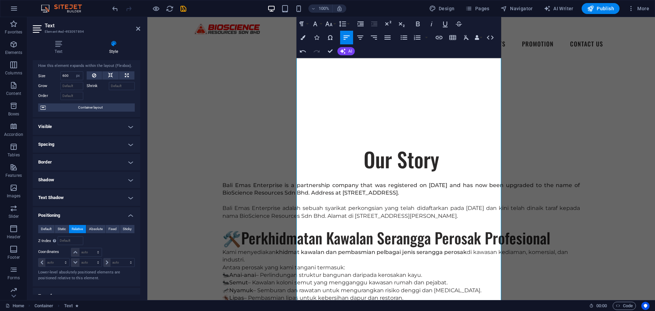
click at [100, 220] on div "Default Static Relative Absolute Fixed Sticky Z-Index Sets the order of the ele…" at bounding box center [86, 252] width 107 height 67
click at [115, 232] on span "Fixed" at bounding box center [112, 229] width 8 height 8
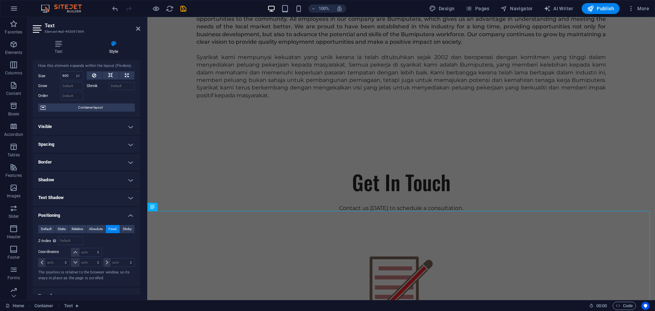
scroll to position [761, 0]
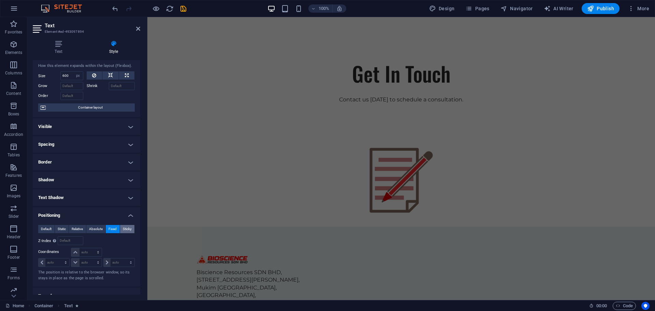
click at [125, 229] on span "Sticky" at bounding box center [127, 229] width 9 height 8
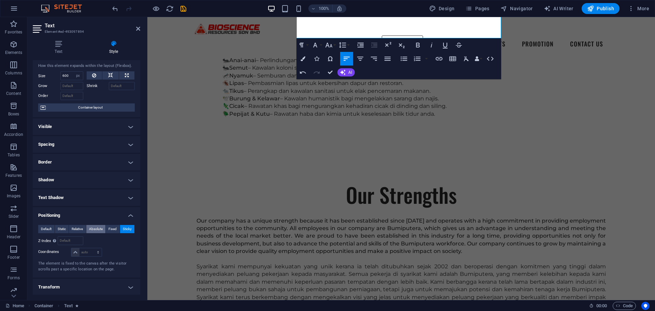
scroll to position [389, 0]
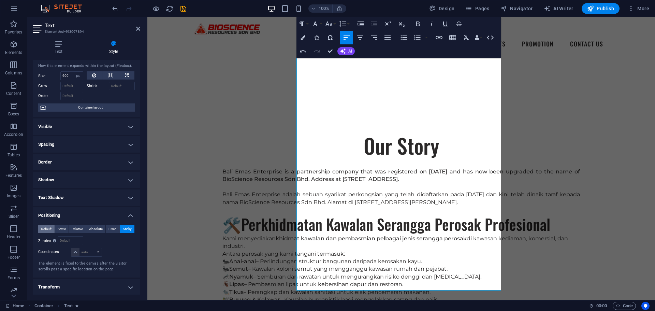
click at [47, 227] on span "Default" at bounding box center [46, 229] width 11 height 8
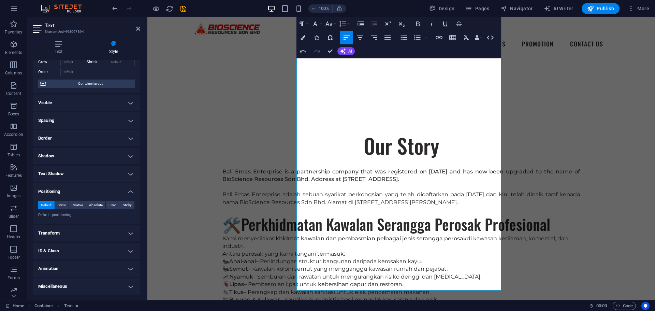
click at [82, 264] on h4 "Animation" at bounding box center [86, 268] width 107 height 16
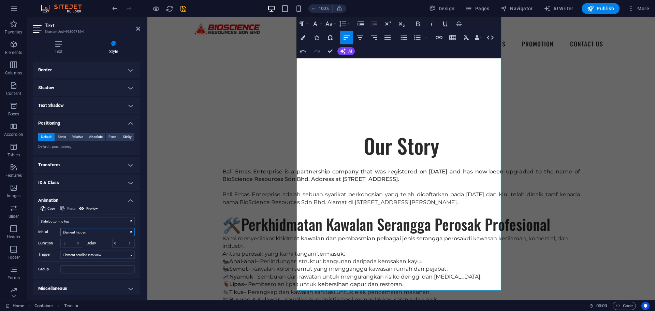
click at [94, 231] on select "Element hidden Element shown" at bounding box center [97, 232] width 74 height 8
click at [60, 228] on select "Element hidden Element shown" at bounding box center [97, 232] width 74 height 8
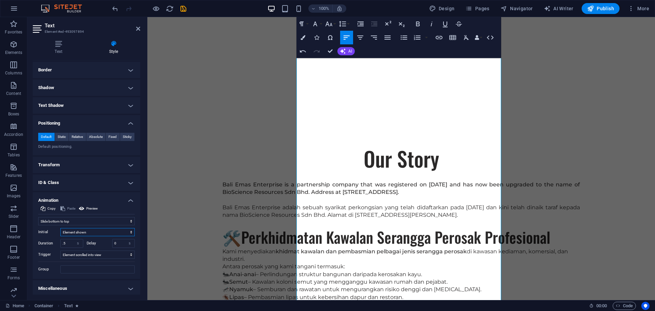
click at [89, 233] on select "Element hidden Element shown" at bounding box center [97, 232] width 74 height 8
select select "hide"
click at [60, 228] on select "Element hidden Element shown" at bounding box center [97, 232] width 74 height 8
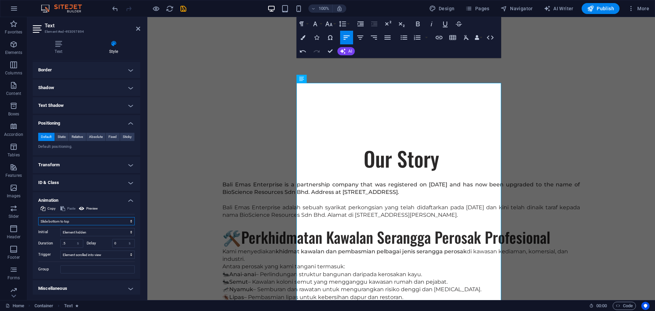
click at [103, 219] on select "Don't animate Show / Hide Slide up/down Zoom in/out Slide left to right Slide r…" at bounding box center [86, 221] width 96 height 8
click at [38, 217] on select "Don't animate Show / Hide Slide up/down Zoom in/out Slide left to right Slide r…" at bounding box center [86, 221] width 96 height 8
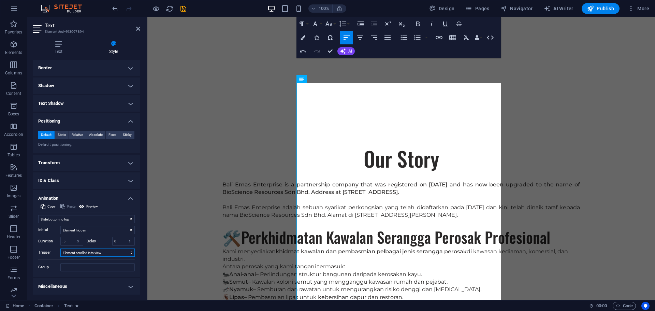
click at [110, 252] on select "No automatic trigger On page load Element scrolled into view" at bounding box center [97, 252] width 74 height 8
click at [60, 248] on select "No automatic trigger On page load Element scrolled into view" at bounding box center [97, 252] width 74 height 8
click at [128, 196] on h4 "Animation" at bounding box center [86, 196] width 107 height 12
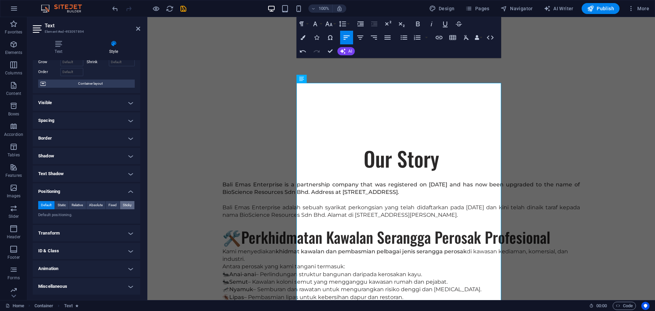
scroll to position [39, 0]
click at [126, 190] on h4 "Positioning" at bounding box center [86, 189] width 107 height 12
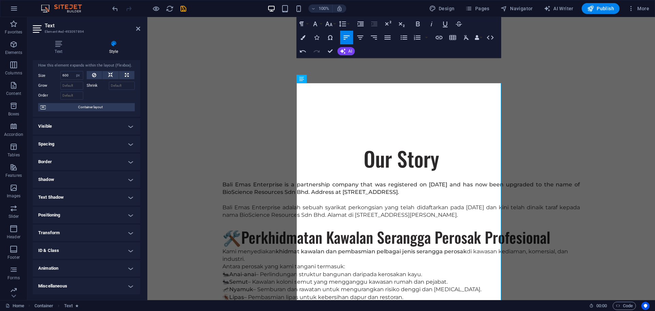
scroll to position [15, 0]
click at [129, 280] on h4 "Miscellaneous" at bounding box center [86, 285] width 107 height 16
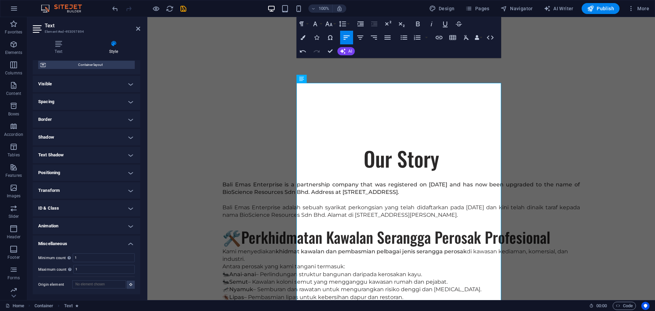
click at [127, 241] on h4 "Miscellaneous" at bounding box center [86, 241] width 107 height 12
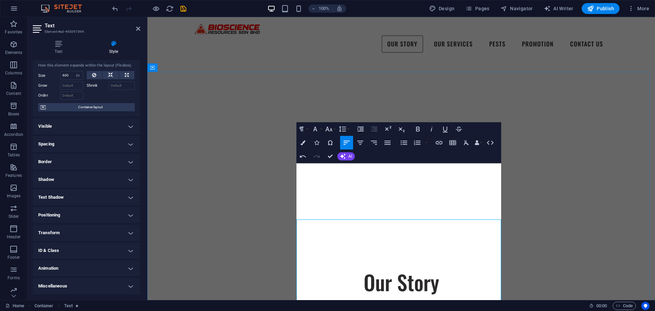
scroll to position [355, 0]
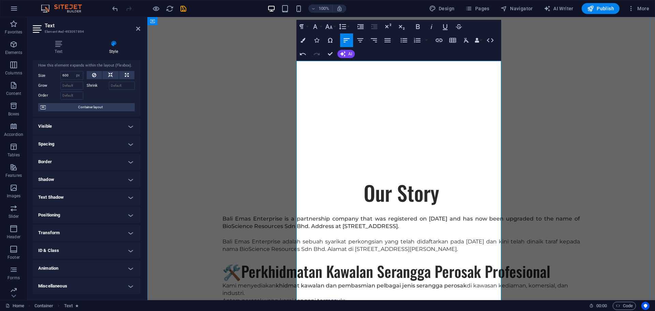
click at [320, 260] on h3 "🛠️ Perkhidmatan Kawalan Serangga Perosak Profesional" at bounding box center [400, 270] width 357 height 21
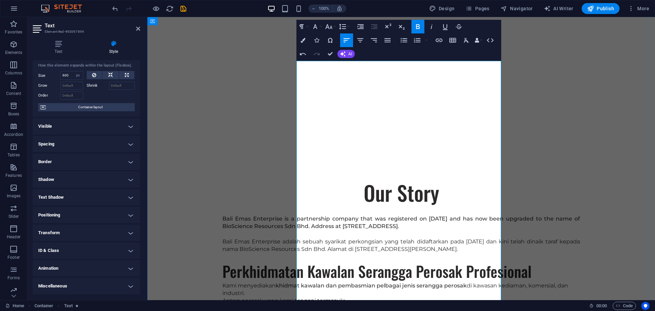
click at [432, 260] on h3 "Perkhidmatan Kawalan Serangga Perosak Profesional" at bounding box center [400, 270] width 357 height 21
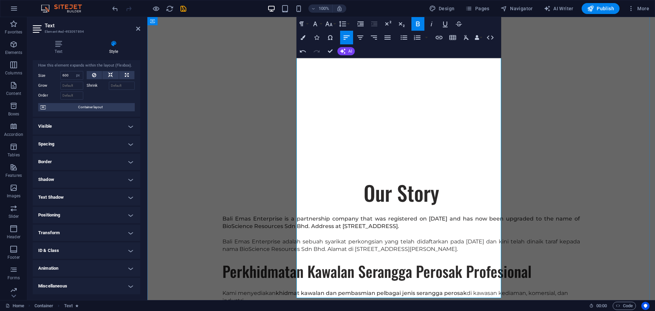
scroll to position [389, 0]
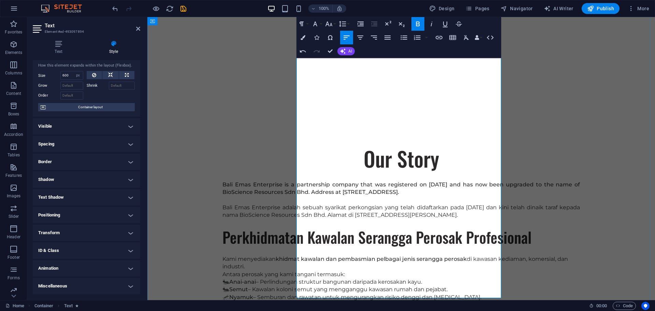
click at [472, 255] on p "Kami menyediakan khidmat kawalan dan pembasmian pelbagai jenis serangga perosak…" at bounding box center [400, 266] width 357 height 23
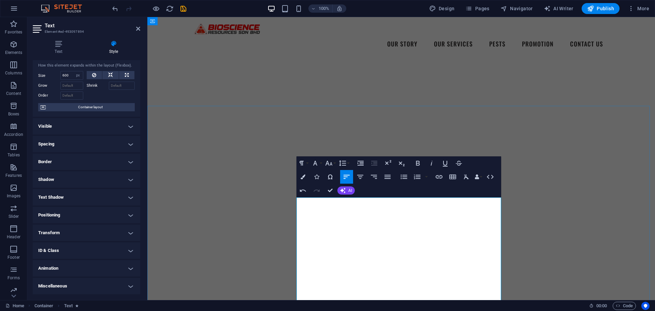
scroll to position [184, 0]
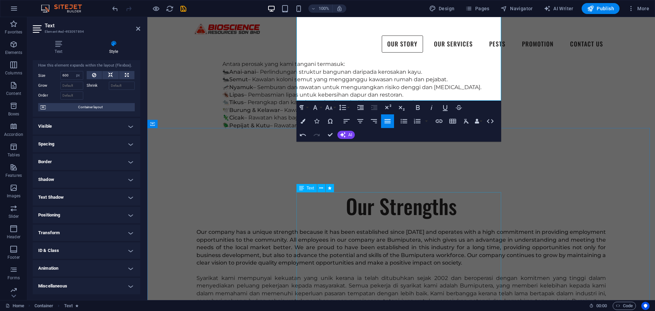
scroll to position [423, 0]
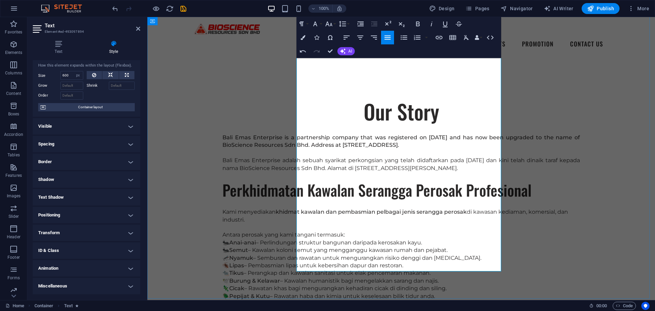
click at [328, 300] on p at bounding box center [400, 303] width 357 height 7
click at [338, 239] on p "🐜 Anai-anai – Perlindungan struktur bangunan daripada kerosakan kayu. 🐜 Semut –…" at bounding box center [400, 269] width 357 height 61
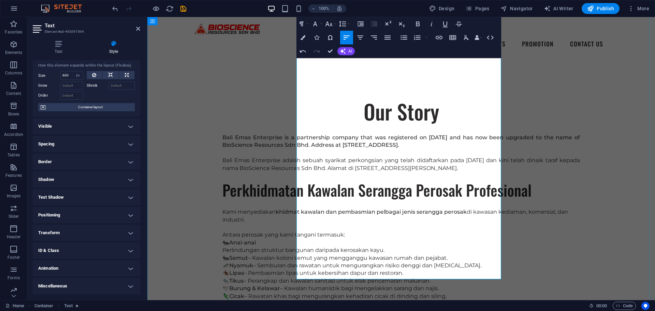
click at [467, 246] on p "Perlindungan struktur bangunan daripada kerosakan kayu. 🐜 Semut – [GEOGRAPHIC_D…" at bounding box center [400, 276] width 357 height 61
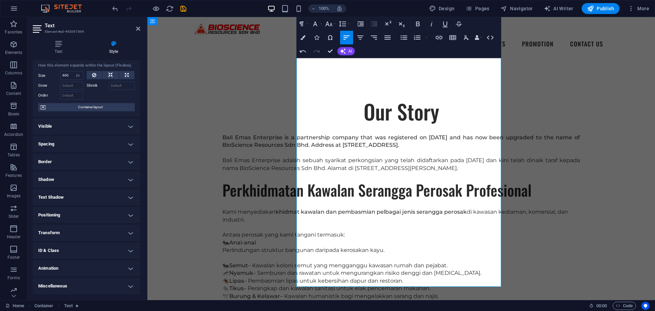
click at [382, 254] on p "🐜 Semut – Kawalan koloni semut yang mengganggu kawasan rumah dan pejabat. 🦟 Nya…" at bounding box center [400, 284] width 357 height 61
click at [330, 254] on p "🐜 Semut – Kawalan koloni semut yang mengganggu kawasan rumah dan pejabat. 🦟 Nya…" at bounding box center [400, 284] width 357 height 61
click at [336, 269] on p "Kawalan koloni semut yang mengganggu kawasan rumah dan pejabat. 🦟 Nyamuk – Semb…" at bounding box center [400, 296] width 357 height 54
click at [496, 269] on p "Kawalan koloni semut yang mengganggu kawasan rumah dan pejabat. 🦟 Nyamuk – Semb…" at bounding box center [400, 296] width 357 height 54
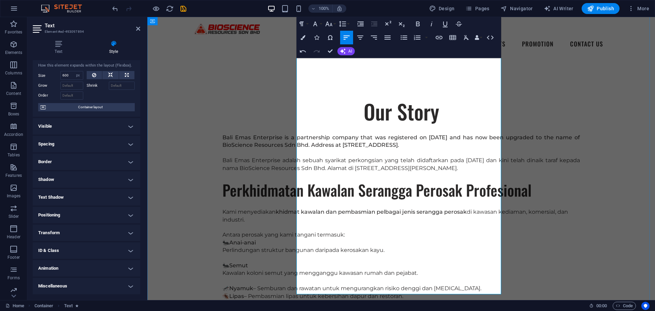
click at [335, 277] on p "🦟 Nyamuk – Semburan dan rawatan untuk mengurangkan risiko denggi dan [MEDICAL_D…" at bounding box center [400, 304] width 357 height 54
click at [484, 292] on p "Semburan dan rawatan untuk mengurangkan risiko denggi dan [MEDICAL_DATA]. 🪳 Lip…" at bounding box center [400, 315] width 357 height 46
click at [496, 292] on p "Semburan dan rawatan untuk mengurangkan risiko denggi dan [MEDICAL_DATA]. 🪳 Lip…" at bounding box center [400, 315] width 357 height 46
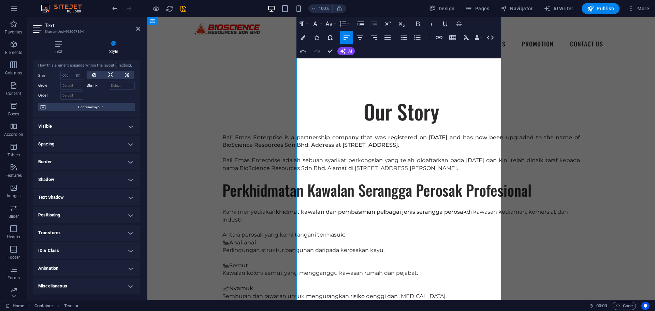
click at [322, 300] on p "🪳 Lipas Pembasmian lipas untuk kebersihan dapur dan restoran." at bounding box center [400, 307] width 357 height 15
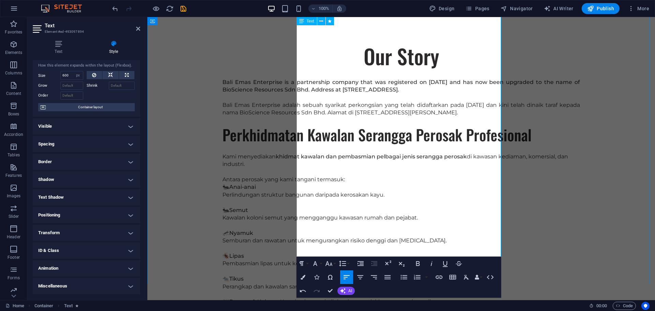
scroll to position [525, 0]
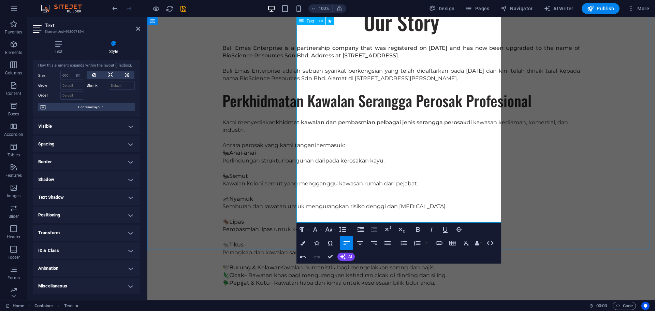
click at [325, 256] on p "🕊️ Burung & Kelawar Kawalan humanistik bagi mengelakkan sarang dan najis. 🦎 Cic…" at bounding box center [400, 271] width 357 height 31
click at [357, 256] on p "🕊️ Burung & Kelawar Kawalan humanistik bagi mengelakkan sarang dan najis. 🦎 Cic…" at bounding box center [400, 271] width 357 height 31
click at [326, 271] on p "Kawalan humanistik bagi mengelakkan sarang dan najis. 🦎 Cicak – Rawatan khas ba…" at bounding box center [400, 282] width 357 height 23
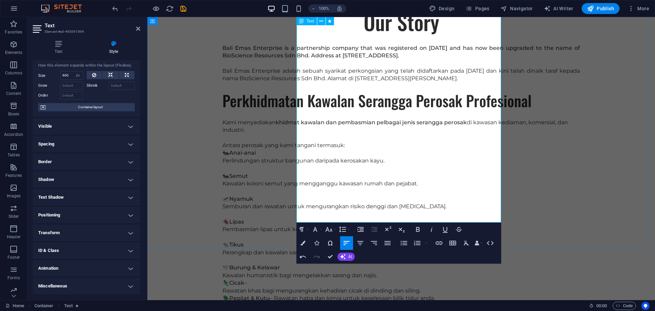
click at [329, 271] on p "Kawalan humanistik bagi mengelakkan sarang dan najis. 🦎 Cicak –" at bounding box center [400, 278] width 357 height 15
click at [350, 287] on p "Rawatan khas bagi mengurangkan kehadiran cicak di dinding dan siling. 🪲 Pepijat…" at bounding box center [400, 294] width 357 height 15
click at [349, 287] on p "Rawatan khas bagi mengurangkan kehadiran cicak di dinding dan siling. 🪲 Pepijat…" at bounding box center [400, 294] width 357 height 15
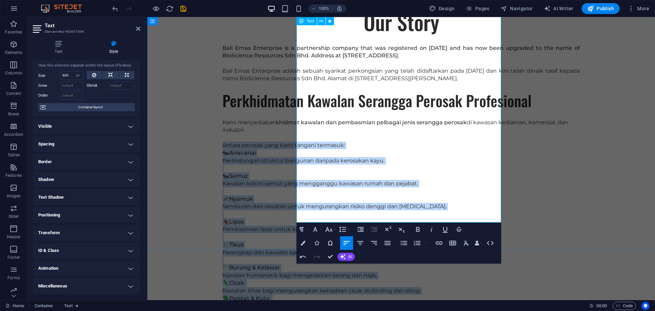
drag, startPoint x: 475, startPoint y: 213, endPoint x: 298, endPoint y: 52, distance: 239.4
click at [298, 52] on div "Bali Emas Enterprise is a partnership company that was registered on [DATE] and…" at bounding box center [400, 180] width 357 height 273
click at [361, 243] on icon "button" at bounding box center [360, 243] width 6 height 4
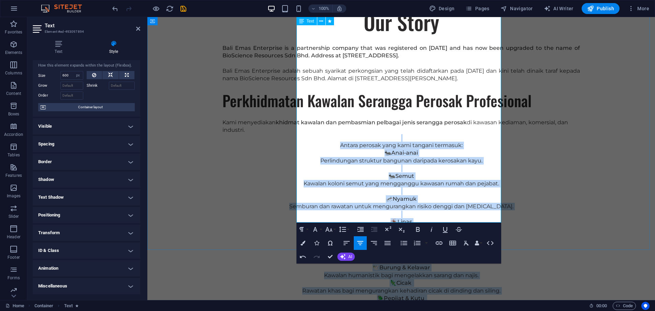
click at [336, 134] on p "Antara perosak yang kami tangani termasuk:" at bounding box center [400, 141] width 357 height 15
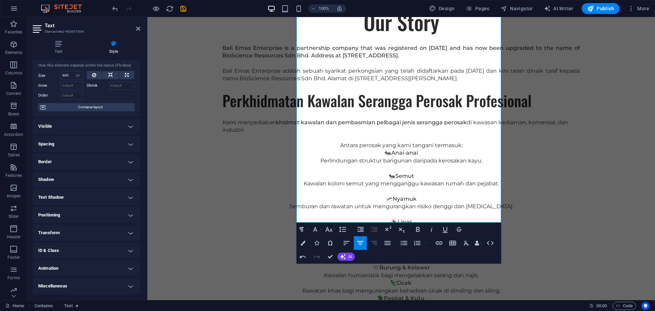
click at [372, 242] on icon "button" at bounding box center [374, 243] width 8 height 8
click at [343, 244] on icon "button" at bounding box center [346, 243] width 8 height 8
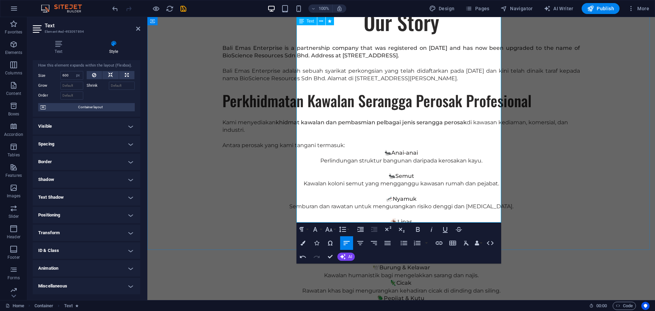
click at [497, 287] on p "Rawatan khas bagi mengurangkan kehadiran cicak di dinding dan siling. 🪲 Pepijat…" at bounding box center [400, 294] width 357 height 15
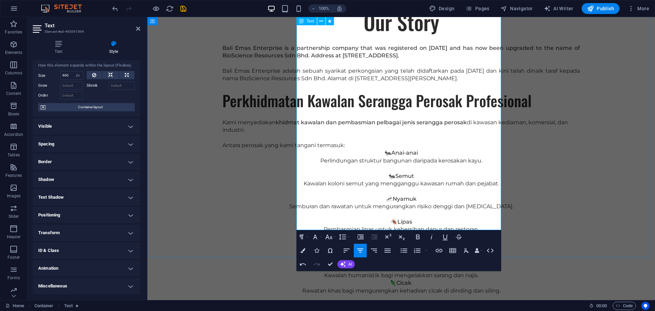
click at [479, 271] on p "Kawalan humanistik bagi mengelakkan sarang dan najis. 🦎 Cicak" at bounding box center [400, 278] width 357 height 15
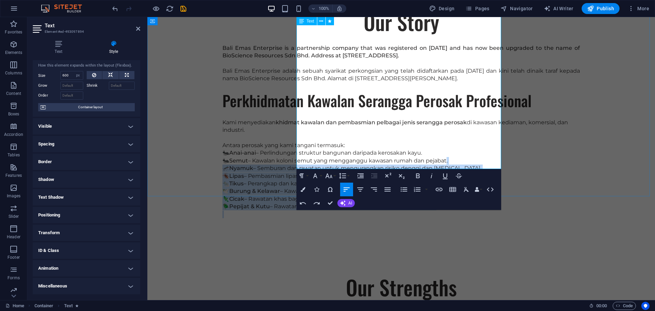
drag, startPoint x: 326, startPoint y: 162, endPoint x: 327, endPoint y: 75, distance: 87.6
click at [327, 75] on div "Bali Emas Enterprise is a partnership company that was registered on [DATE] and…" at bounding box center [400, 131] width 357 height 174
click at [338, 149] on p "🐜 Anai-anai – Perlindungan struktur bangunan daripada kerosakan kayu. 🐜 Semut –…" at bounding box center [400, 179] width 357 height 61
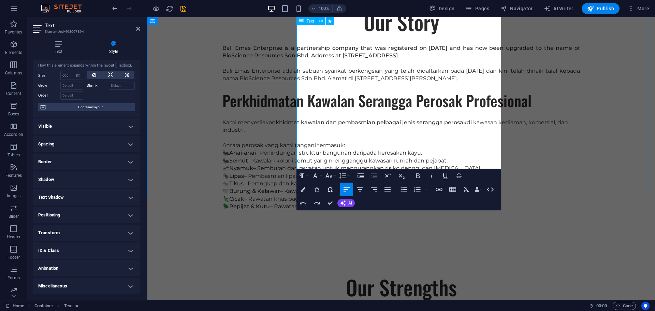
drag, startPoint x: 336, startPoint y: 159, endPoint x: 351, endPoint y: 152, distance: 16.8
click at [351, 152] on p "🐜 Anai-anai – Perlindungan struktur bangunan daripada kerosakan kayu. 🐜 Semut –…" at bounding box center [400, 179] width 357 height 61
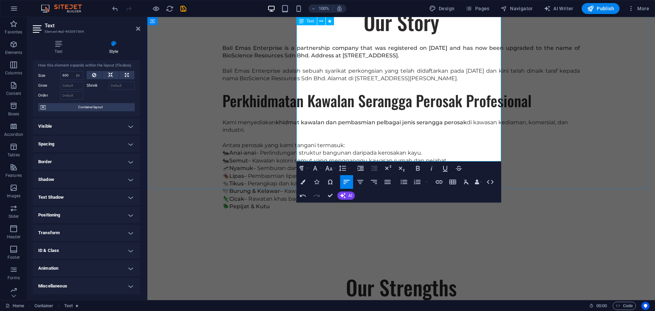
drag, startPoint x: 327, startPoint y: 143, endPoint x: 320, endPoint y: 134, distance: 11.1
click at [320, 149] on p "🐜 Anai-anai – Perlindungan struktur bangunan daripada kerosakan kayu. 🐜 Semut –…" at bounding box center [400, 179] width 357 height 61
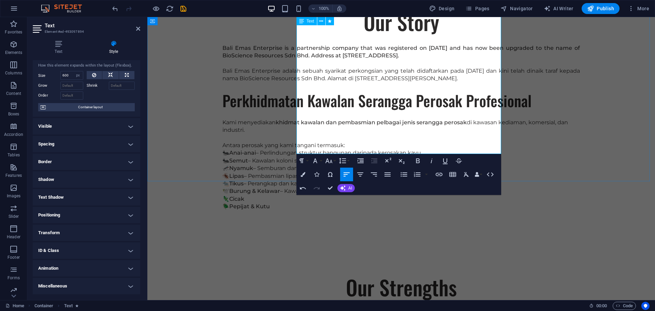
click at [298, 149] on p "🐜 Anai-anai – Perlindungan struktur bangunan daripada kerosakan kayu. 🐜 Semut –…" at bounding box center [400, 179] width 357 height 61
click at [297, 149] on p "🐜 Anai-anai – Perlindungan struktur bangunan daripada kerosakan kayu. 🐜 Semut –…" at bounding box center [400, 179] width 357 height 61
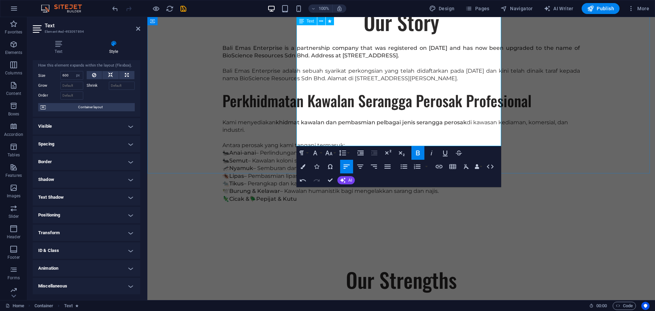
click at [298, 149] on p "🐜 Anai-anai – Perlindungan struktur bangunan daripada kerosakan kayu. 🐜 Semut –…" at bounding box center [400, 176] width 357 height 54
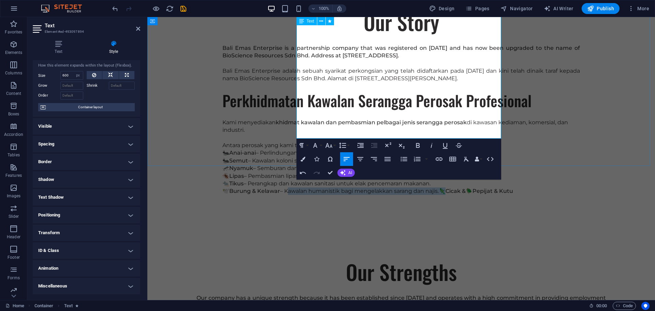
drag, startPoint x: 323, startPoint y: 127, endPoint x: 360, endPoint y: 117, distance: 38.5
click at [360, 149] on p "🐜 Anai-anai – Perlindungan struktur bangunan daripada kerosakan kayu. 🐜 Semut –…" at bounding box center [400, 172] width 357 height 46
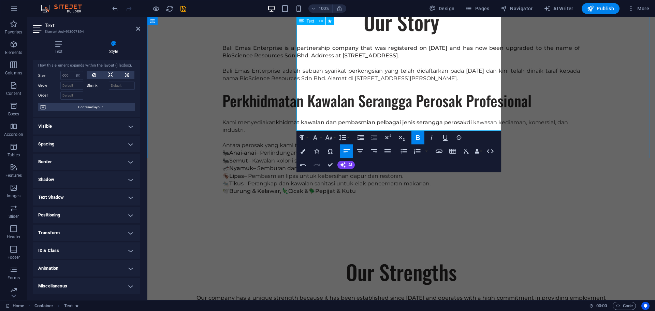
click at [281, 187] on strong "Burung & Kelawar," at bounding box center [255, 190] width 52 height 6
click at [299, 149] on p "🐜 Anai-anai – Perlindungan struktur bangunan daripada kerosakan kayu. 🐜 Semut –…" at bounding box center [400, 172] width 357 height 46
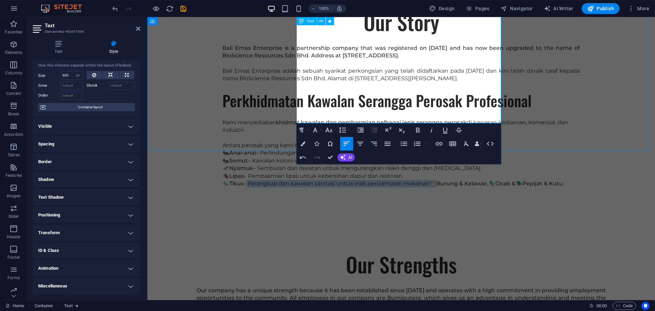
drag, startPoint x: 322, startPoint y: 112, endPoint x: 321, endPoint y: 104, distance: 8.2
click at [321, 149] on p "🐜 Anai-anai – Perlindungan struktur bangunan daripada kerosakan kayu. 🐜 Semut –…" at bounding box center [400, 168] width 357 height 38
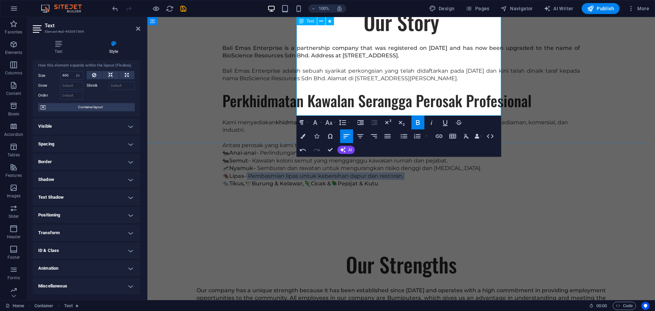
drag, startPoint x: 297, startPoint y: 103, endPoint x: 322, endPoint y: 96, distance: 25.5
click at [322, 149] on p "🐜 Anai-anai – Perlindungan struktur bangunan daripada kerosakan kayu. 🐜 Semut –…" at bounding box center [400, 168] width 357 height 38
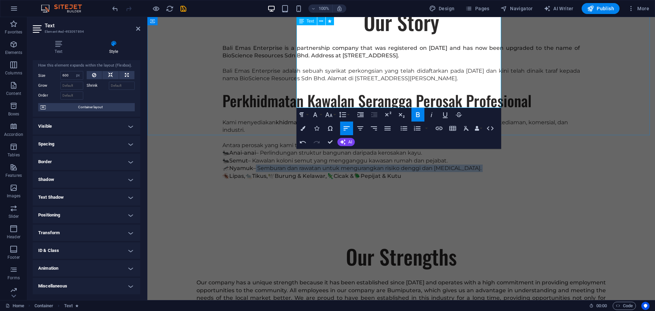
drag, startPoint x: 298, startPoint y: 96, endPoint x: 330, endPoint y: 81, distance: 35.5
click at [330, 149] on p "🐜 Anai-anai – Perlindungan struktur bangunan daripada kerosakan kayu. 🐜 Semut –…" at bounding box center [400, 164] width 357 height 31
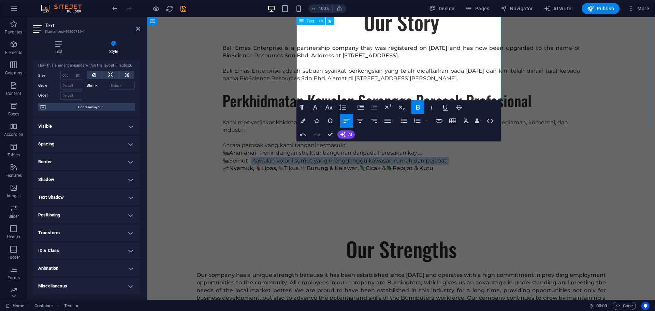
drag, startPoint x: 296, startPoint y: 83, endPoint x: 324, endPoint y: 67, distance: 32.4
click at [324, 149] on p "🐜 Anai-anai – Perlindungan struktur bangunan daripada kerosakan kayu. 🐜 Semut –…" at bounding box center [400, 160] width 357 height 23
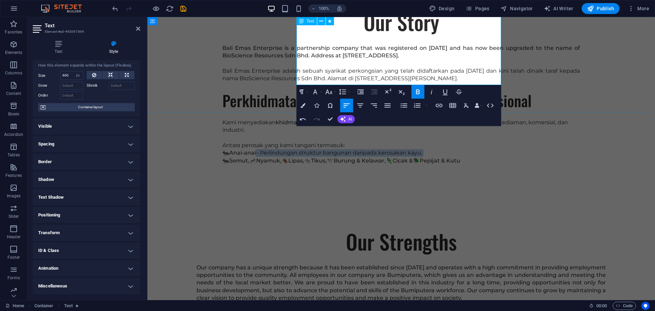
drag, startPoint x: 297, startPoint y: 65, endPoint x: 332, endPoint y: 57, distance: 35.8
click at [332, 149] on p "🐜 Anai-anai – Perlindungan struktur bangunan daripada kerosakan kayu. 🐜 Semut, …" at bounding box center [400, 156] width 357 height 15
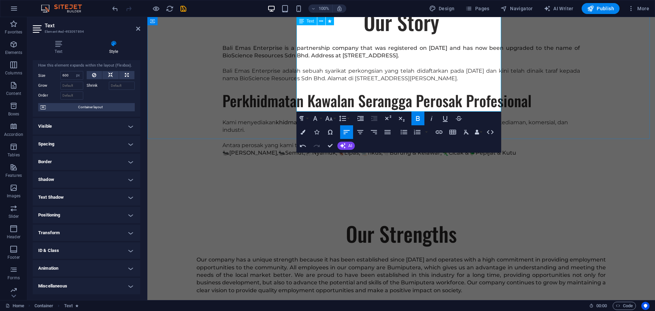
scroll to position [491, 0]
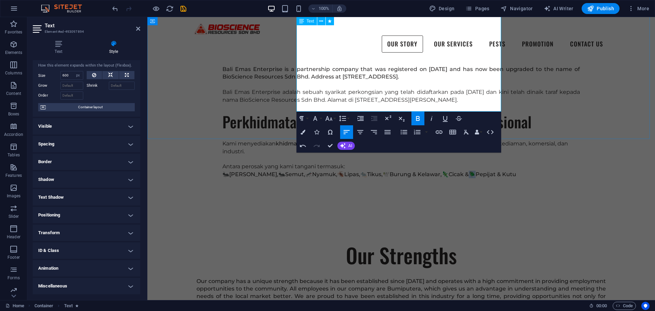
drag, startPoint x: 356, startPoint y: 102, endPoint x: 352, endPoint y: 101, distance: 3.8
click at [352, 170] on p "🐜 Anai-anai, 🐜 Semut, 🦟 Nyamuk, 🪳 Lipas, 🐀 Tikus, 🕊️ Burung & Kelawar, 🦎 Cicak …" at bounding box center [400, 173] width 357 height 7
click at [475, 171] on strong "Pepijat & Kutu" at bounding box center [495, 174] width 41 height 6
drag, startPoint x: 355, startPoint y: 100, endPoint x: 350, endPoint y: 98, distance: 5.1
click at [350, 170] on p "🐜 Anai-anai, 🐜 Semut, 🦟 Nyamuk, 🪳 Lipas, 🐀 Tikus, 🕊️ Burung & Kelawar, 🦎 Cicak …" at bounding box center [400, 173] width 357 height 7
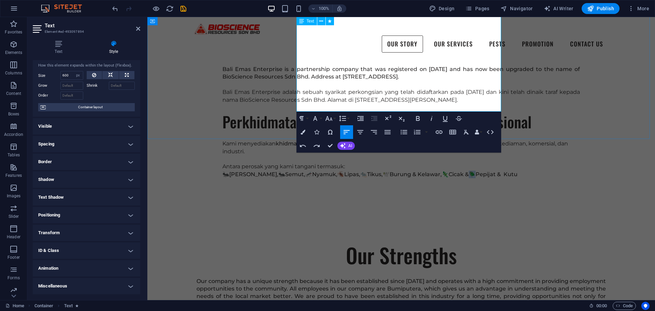
copy p "🪲"
click at [475, 171] on strong "Pepijat & Kutu" at bounding box center [496, 174] width 42 height 6
click at [358, 170] on p "🐜 Anai-anai, 🐜 Semut, 🦟 Nyamuk, 🪳 Lipas, 🐀 Tikus, 🕊️ Burung & Kelawar, 🦎 Cicak …" at bounding box center [400, 173] width 357 height 7
click at [326, 170] on p "🐜 Anai-anai, 🐜 Semut, 🦟 Nyamuk, 🪳 Lipas, 🐀 Tikus, 🕊️ Burung & Kelawar, 🦎 Cicak,…" at bounding box center [400, 173] width 357 height 7
click at [457, 170] on p "🐜 Anai-anai, 🐜 Semut, 🦟 Nyamuk, 🪳 Lipas, 🐀 Tikus, 🕊️ Burung & Kelawar, Cicak, P…" at bounding box center [400, 173] width 357 height 7
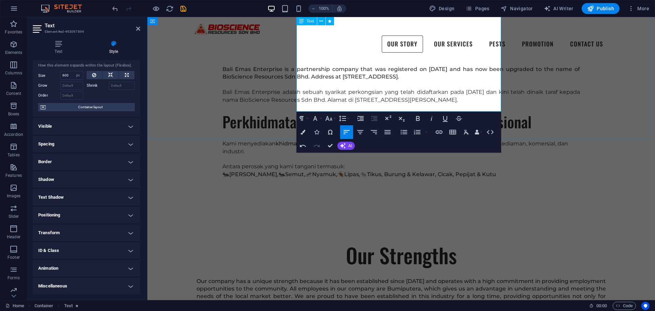
click at [436, 171] on strong "Burung & Kelawar," at bounding box center [410, 174] width 52 height 6
click at [431, 170] on p "🐜 Anai-anai, 🐜 Semut, 🦟 Nyamuk, 🪳 Lipas, 🐀 Tikus, Burung, Kelawar, Cicak, Pepij…" at bounding box center [400, 173] width 357 height 7
click at [404, 170] on p "🐜 Anai-anai, 🐜 Semut, 🦟 Nyamuk, 🪳 Lipas, Tikus, Burung, Kelawar, Cicak, Pepijat…" at bounding box center [400, 173] width 357 height 7
click at [371, 170] on p "🐜 Anai-anai, 🐜 Semut, 🦟 Nyamuk, Lipas, Tikus, Burung, Kelawar, Cicak, Pepijat &…" at bounding box center [400, 173] width 357 height 7
click at [341, 170] on p "🐜 Anai-anai, 🐜 Semut, Nyamuk, Lipas, Tikus, Burung, Kelawar, Cicak, Pepijat & K…" at bounding box center [400, 173] width 357 height 7
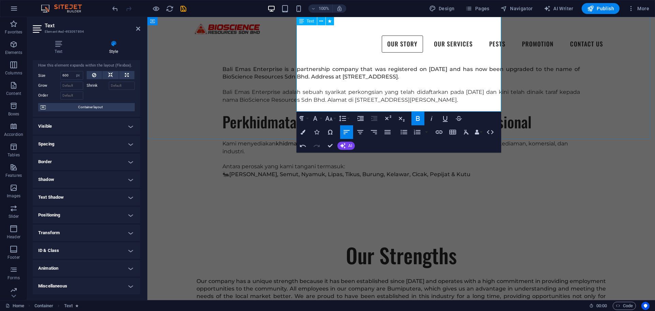
click at [303, 170] on p "🐜 Anai-anai, Semut, Nyamuk, Lipas, Tikus, Burung, Kelawar, Cicak, Pepijat & Kutu" at bounding box center [400, 173] width 357 height 7
click at [278, 171] on strong "[PERSON_NAME]," at bounding box center [253, 174] width 49 height 6
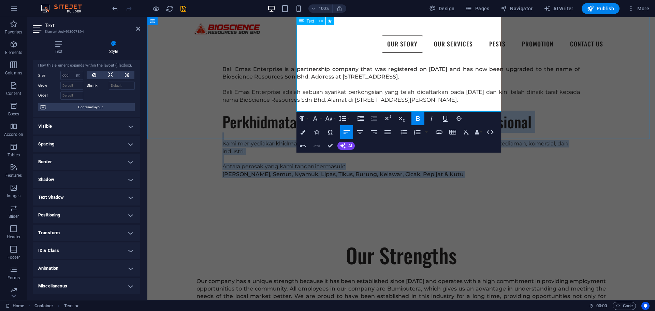
drag, startPoint x: 474, startPoint y: 101, endPoint x: 299, endPoint y: 47, distance: 182.3
click at [299, 65] on div "Bali Emas Enterprise is a partnership company that was registered on [DATE] and…" at bounding box center [400, 125] width 357 height 120
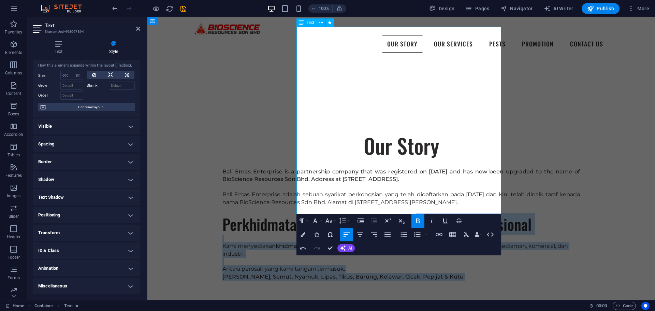
click at [428, 213] on h3 "Perkhidmatan Kawalan Serangga Perosak Profesional" at bounding box center [400, 223] width 357 height 21
drag, startPoint x: 340, startPoint y: 208, endPoint x: 297, endPoint y: 126, distance: 92.7
click at [297, 168] on div "Bali Emas Enterprise is a partnership company that was registered on [DATE] and…" at bounding box center [400, 228] width 357 height 120
click at [312, 213] on strong "Perkhidmatan Kawalan Serangga Perosak Profesional" at bounding box center [376, 224] width 309 height 22
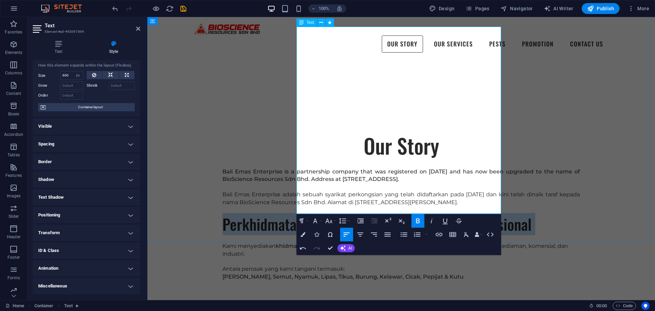
drag, startPoint x: 416, startPoint y: 152, endPoint x: 298, endPoint y: 116, distance: 123.1
click at [298, 168] on div "Bali Emas Enterprise is a partnership company that was registered on [DATE] and…" at bounding box center [400, 228] width 357 height 120
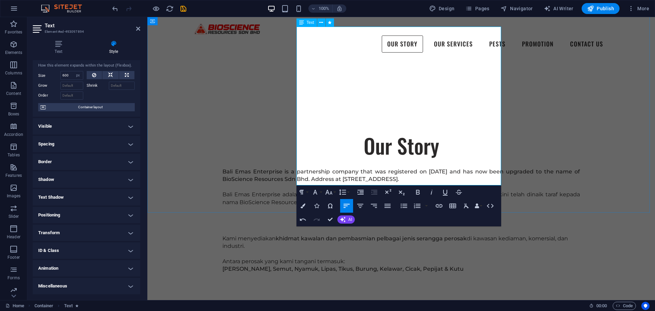
click at [303, 213] on h3 at bounding box center [400, 223] width 357 height 21
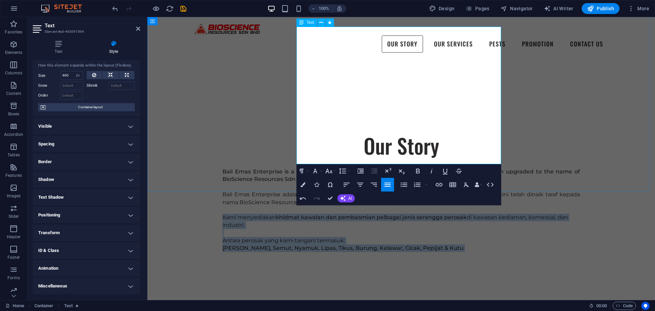
drag, startPoint x: 322, startPoint y: 153, endPoint x: 297, endPoint y: 116, distance: 44.9
click at [297, 168] on div "Bali Emas Enterprise is a partnership company that was registered on [DATE] and…" at bounding box center [400, 214] width 357 height 92
click at [388, 187] on icon "button" at bounding box center [387, 184] width 8 height 8
copy div "khidmat kawalan dan pembasmian pelbagai jenis serangga perosak di kawasan kedia…"
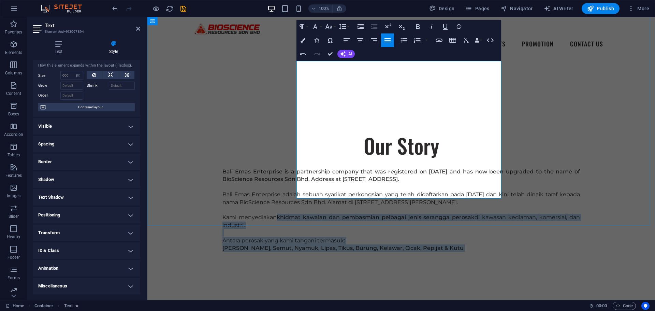
scroll to position [320, 0]
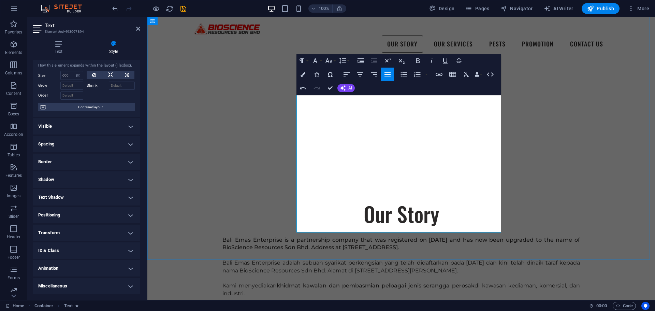
click at [457, 251] on p at bounding box center [400, 254] width 357 height 7
click at [460, 236] on p "Bali Emas Enterprise is a partnership company that was registered on [DATE] and…" at bounding box center [400, 243] width 357 height 15
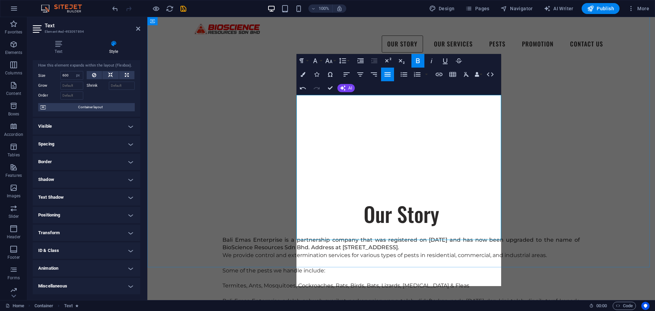
scroll to position [1336, 2]
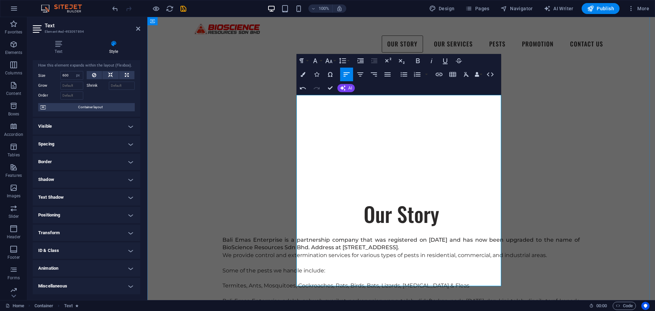
click at [337, 274] on p at bounding box center [400, 277] width 357 height 7
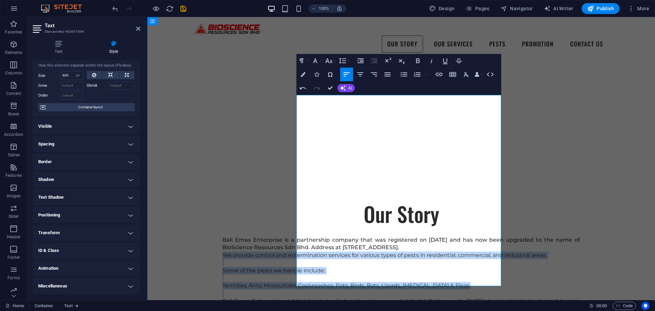
drag, startPoint x: 352, startPoint y: 183, endPoint x: 297, endPoint y: 130, distance: 76.9
click at [297, 236] on div "Bali Emas Enterprise is a partnership company that was registered on [DATE] and…" at bounding box center [400, 301] width 357 height 130
click at [413, 60] on button "Bold" at bounding box center [417, 61] width 13 height 14
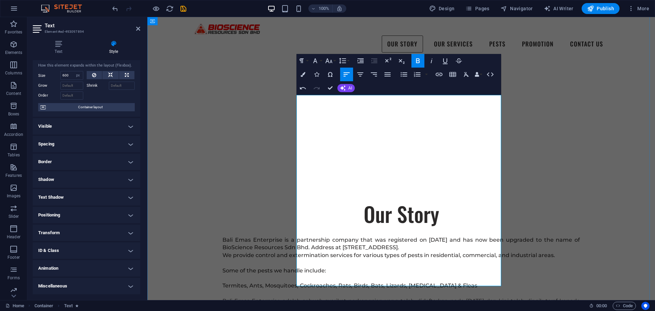
click at [472, 236] on p "Bali Emas Enterprise is a partnership company that was registered on [DATE] and…" at bounding box center [400, 243] width 357 height 15
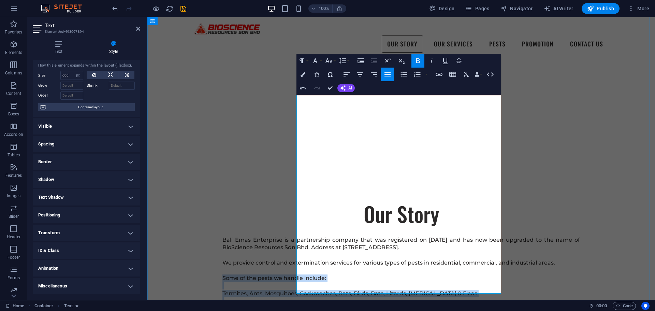
drag, startPoint x: 360, startPoint y: 187, endPoint x: 297, endPoint y: 159, distance: 69.0
click at [297, 236] on div "Bali Emas Enterprise is a partnership company that was registered on [DATE] and…" at bounding box center [400, 304] width 357 height 137
click at [390, 74] on icon "button" at bounding box center [387, 74] width 6 height 4
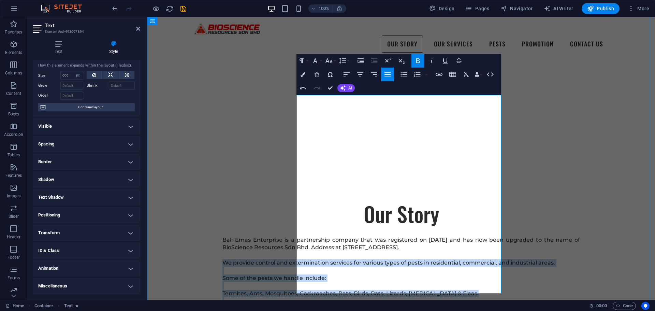
drag, startPoint x: 424, startPoint y: 186, endPoint x: 296, endPoint y: 139, distance: 136.3
click at [296, 236] on div "Bali Emas Enterprise is a partnership company that was registered on [DATE] and…" at bounding box center [400, 304] width 357 height 137
click at [382, 76] on button "Align Justify" at bounding box center [387, 74] width 13 height 14
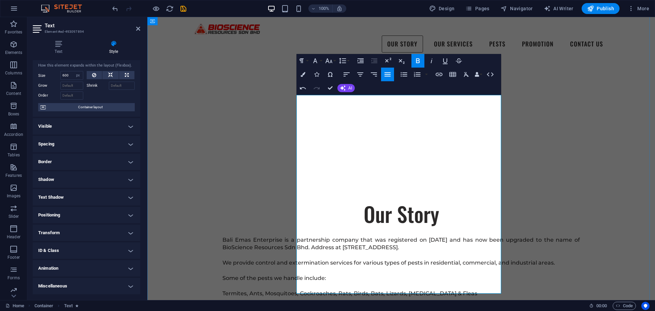
click at [330, 297] on p at bounding box center [400, 300] width 357 height 7
click at [306, 282] on p at bounding box center [400, 285] width 357 height 7
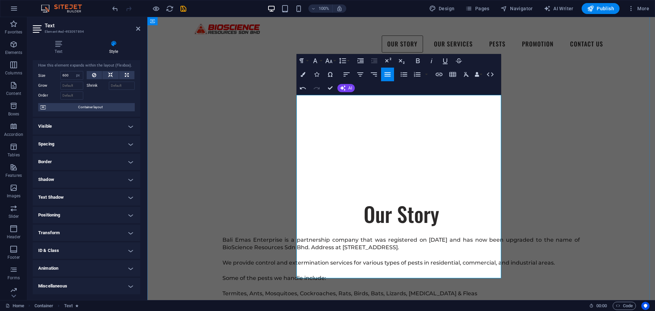
click at [299, 282] on p at bounding box center [400, 285] width 357 height 7
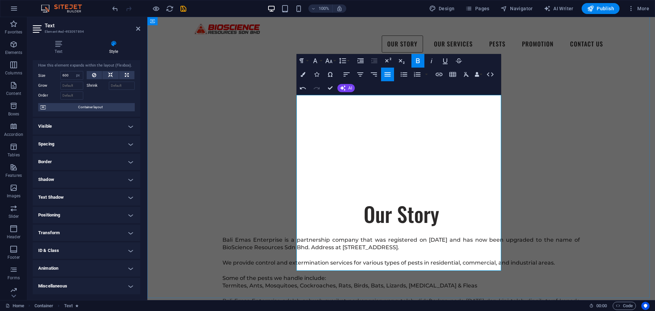
click at [296, 267] on p at bounding box center [400, 270] width 357 height 7
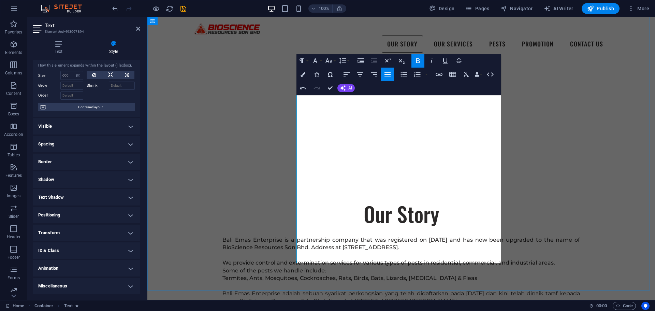
click at [299, 251] on p "​" at bounding box center [400, 254] width 357 height 7
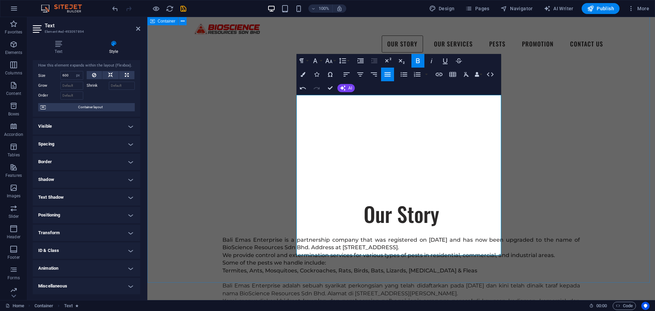
click at [551, 213] on div "Our Story Bali Emas Enterprise is a partnership company that was registered on …" at bounding box center [400, 254] width 507 height 218
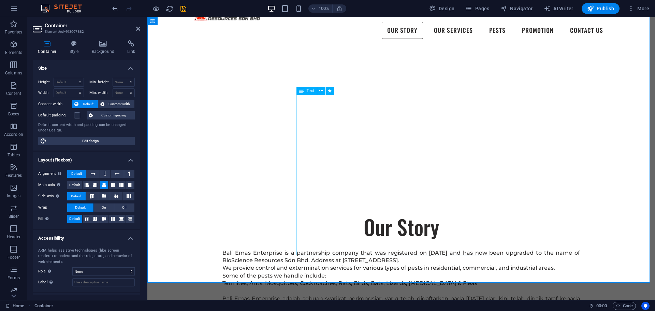
click at [458, 249] on div "Bali Emas Enterprise is a partnership company that was registered on [DATE] and…" at bounding box center [400, 298] width 357 height 99
select select "px"
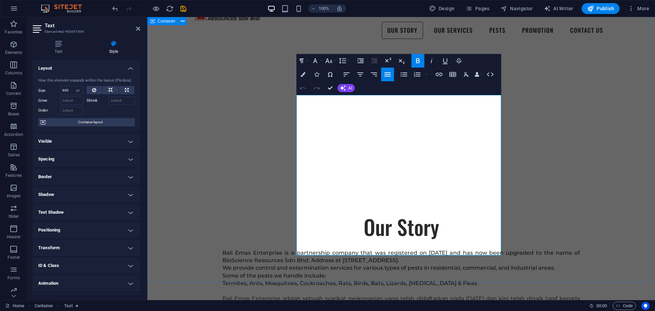
drag, startPoint x: 408, startPoint y: 246, endPoint x: 294, endPoint y: 213, distance: 118.8
click at [294, 213] on div "Our Story Bali Emas Enterprise is a partnership company that was registered on …" at bounding box center [400, 266] width 507 height 218
click at [387, 76] on icon "button" at bounding box center [387, 74] width 6 height 4
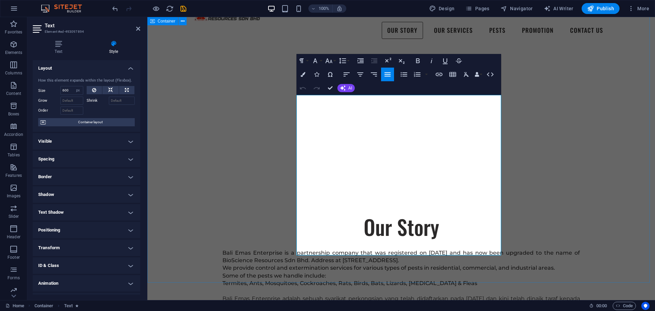
click at [408, 261] on div "Our Story Bali Emas Enterprise is a partnership company that was registered on …" at bounding box center [400, 266] width 507 height 218
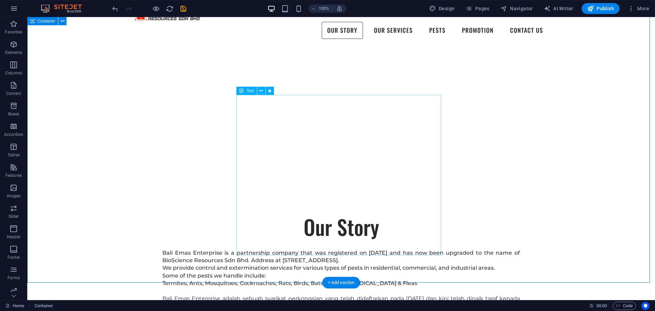
click at [533, 235] on div "Our Story Bali Emas Enterprise is a partnership company that was registered on …" at bounding box center [340, 266] width 627 height 218
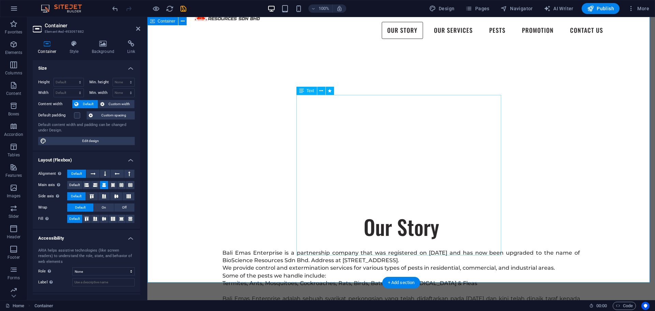
click at [531, 240] on div "Our Story Bali Emas Enterprise is a partnership company that was registered on …" at bounding box center [400, 266] width 507 height 218
click at [535, 236] on div "Our Story Bali Emas Enterprise is a partnership company that was registered on …" at bounding box center [400, 266] width 507 height 218
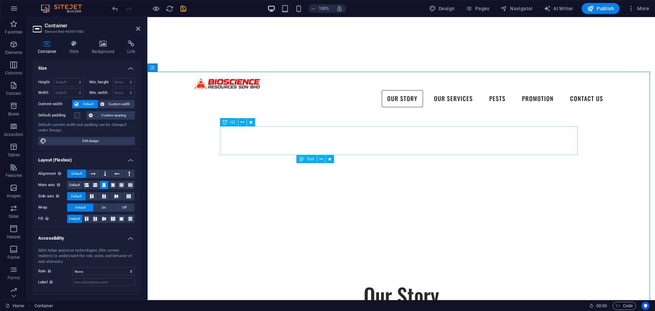
scroll to position [320, 0]
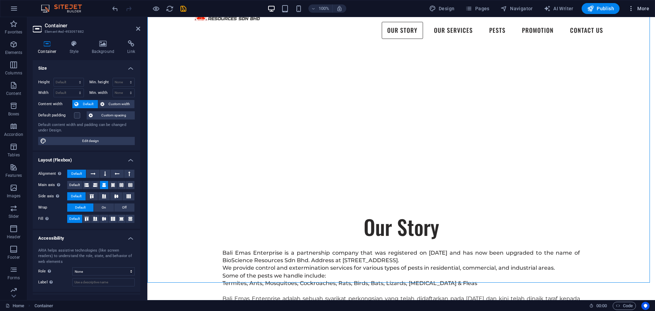
click at [640, 8] on span "More" at bounding box center [637, 8] width 21 height 7
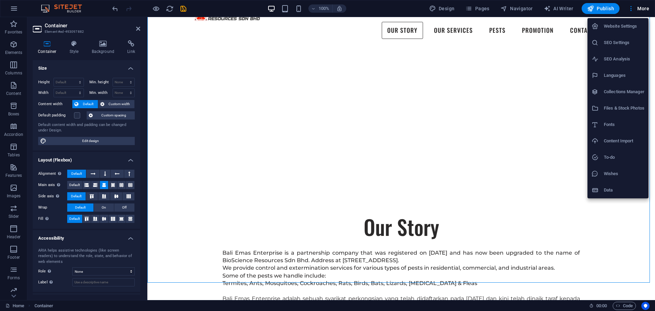
click at [561, 48] on div at bounding box center [327, 155] width 655 height 311
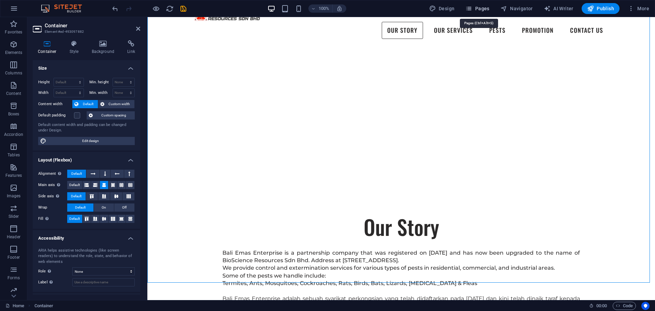
click at [480, 12] on span "Pages" at bounding box center [477, 8] width 24 height 7
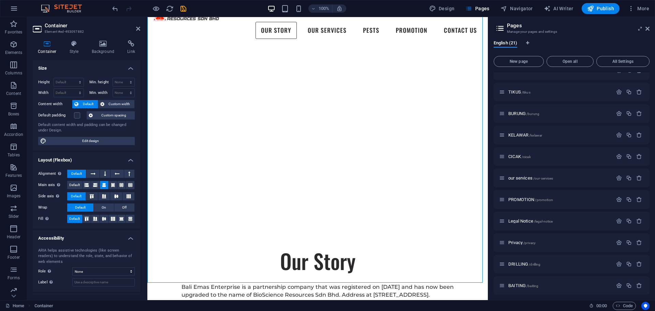
scroll to position [229, 0]
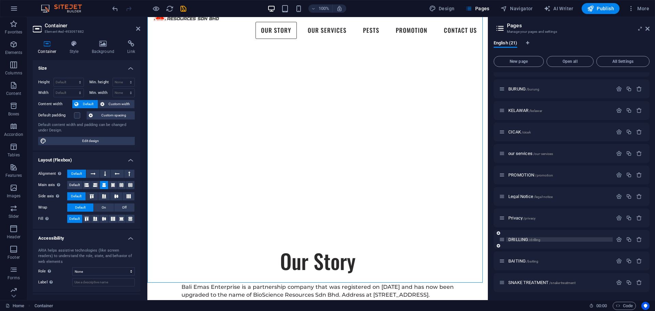
click at [523, 240] on span "DRILLING /drilling" at bounding box center [524, 239] width 32 height 5
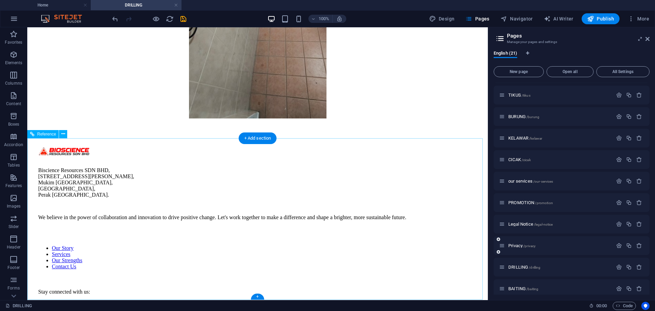
scroll to position [708, 0]
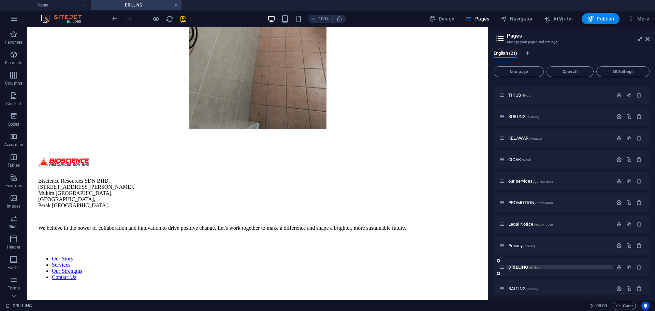
click at [521, 267] on span "DRILLING /drilling" at bounding box center [524, 266] width 32 height 5
click at [524, 267] on span "DRILLING /drilling" at bounding box center [524, 266] width 32 height 5
click at [523, 287] on span "BAITING /baiting" at bounding box center [523, 288] width 30 height 5
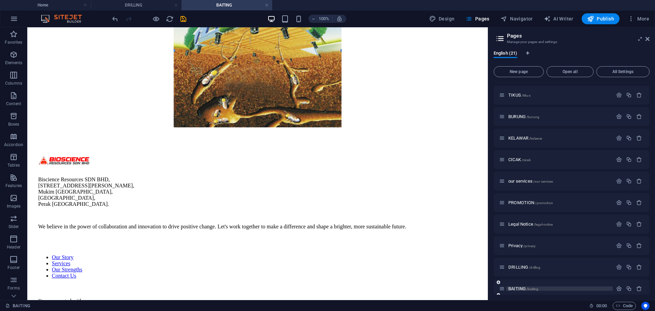
scroll to position [239, 0]
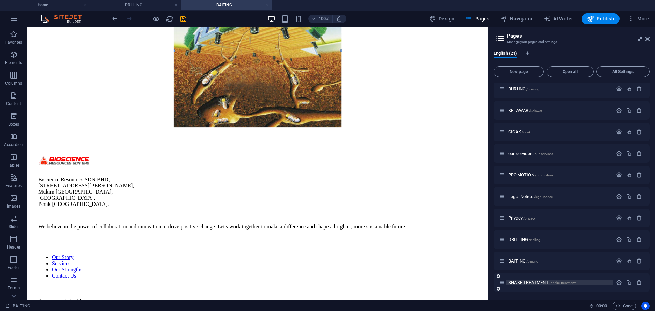
click at [513, 283] on span "SNAKE TREATMENT /snake-treatment" at bounding box center [541, 282] width 67 height 5
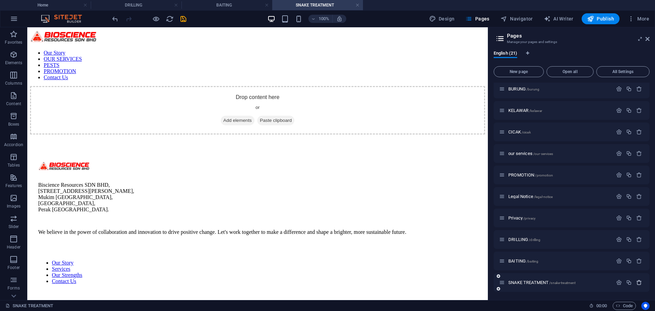
click at [636, 280] on icon "button" at bounding box center [639, 282] width 6 height 6
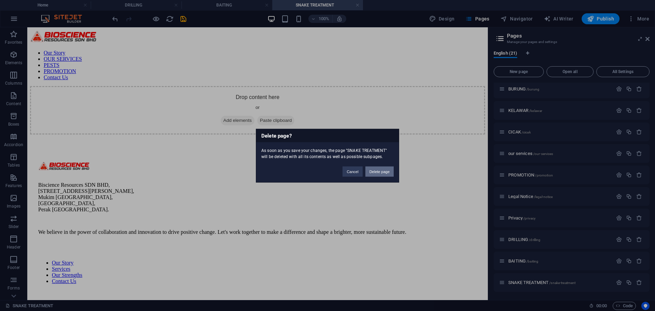
click at [380, 175] on button "Delete page" at bounding box center [379, 171] width 28 height 10
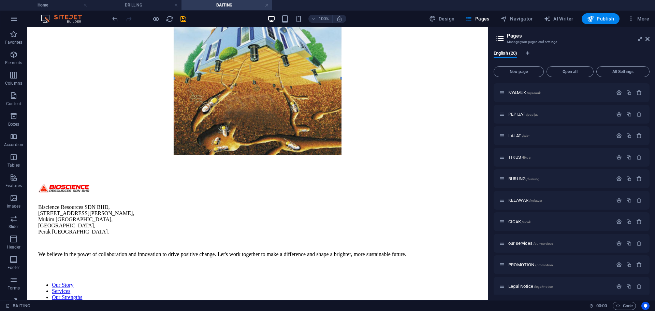
scroll to position [116, 0]
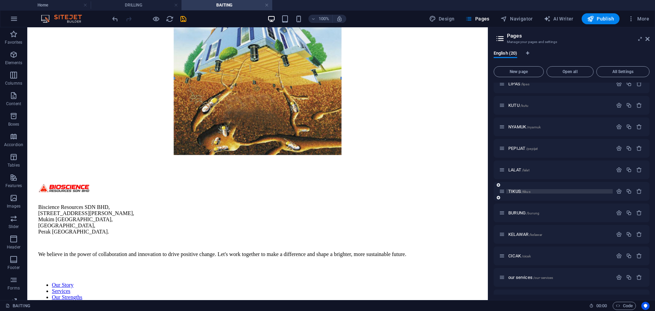
click at [510, 192] on span "TIKUS /tikus" at bounding box center [519, 191] width 22 height 5
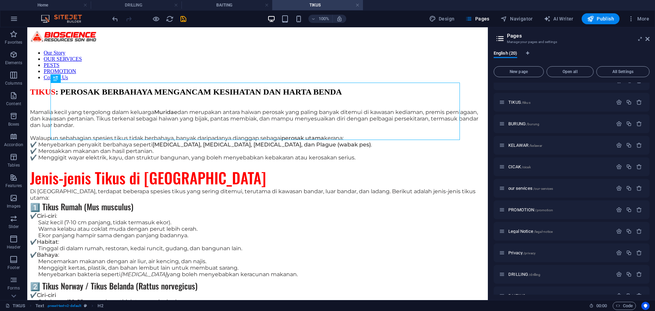
scroll to position [218, 0]
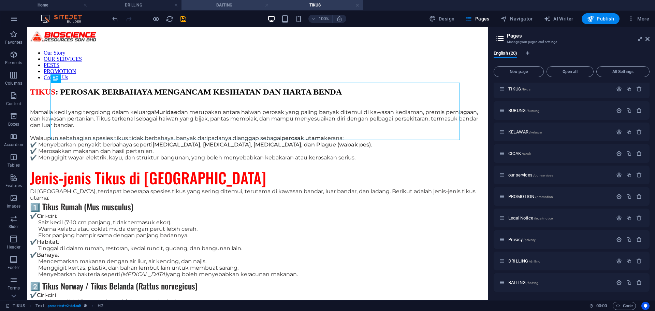
click at [266, 7] on link at bounding box center [267, 5] width 4 height 6
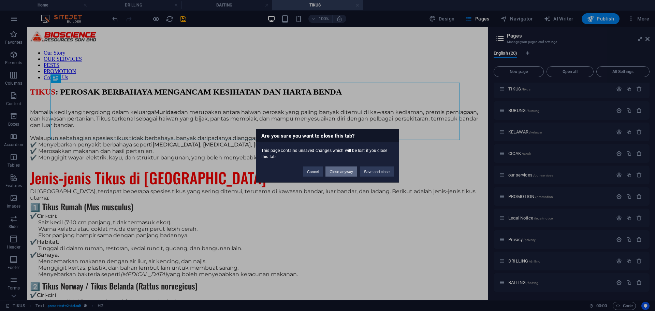
click at [337, 174] on button "Close anyway" at bounding box center [340, 171] width 31 height 10
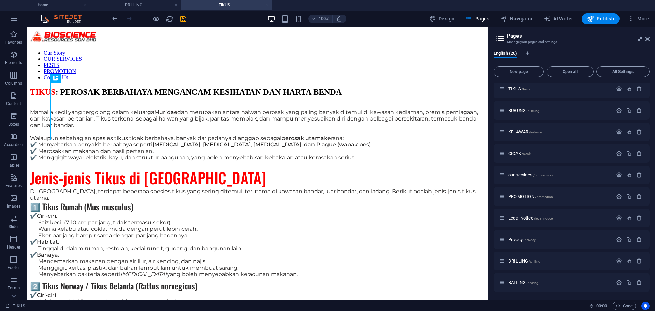
click at [265, 5] on link at bounding box center [267, 5] width 4 height 6
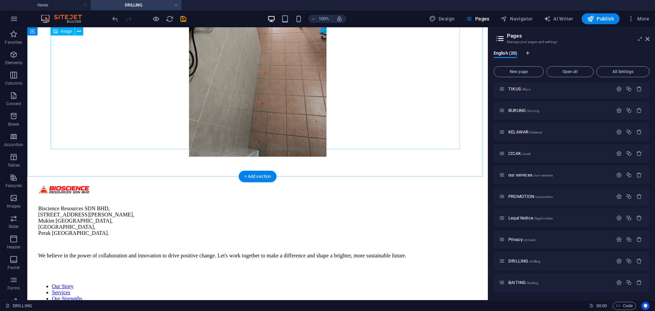
click at [346, 110] on figure at bounding box center [257, 65] width 455 height 184
click at [174, 3] on link at bounding box center [176, 5] width 4 height 6
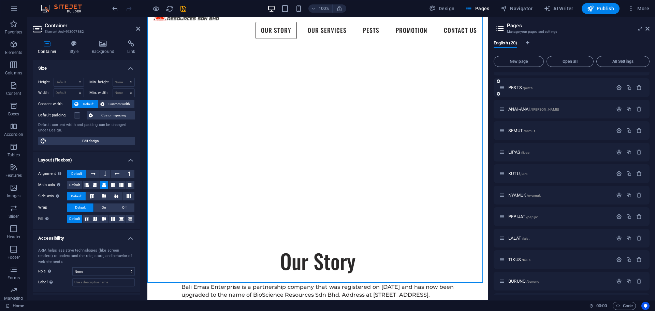
scroll to position [0, 0]
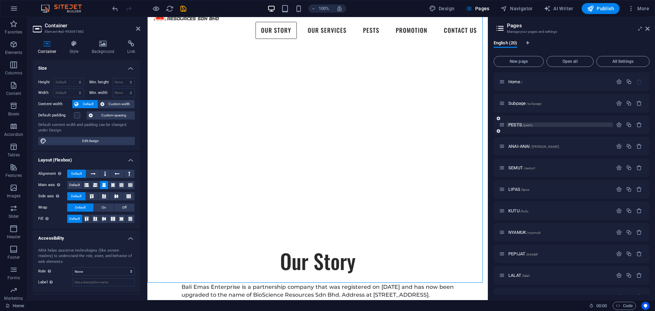
click at [519, 125] on span "PESTS /pests" at bounding box center [520, 124] width 24 height 5
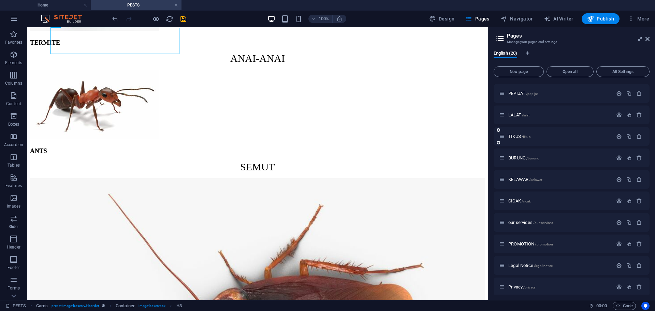
scroll to position [205, 0]
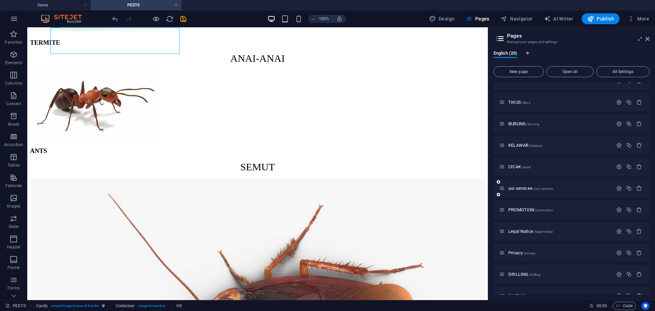
click at [519, 184] on div "our services /our-services" at bounding box center [556, 188] width 114 height 8
click at [522, 186] on span "our services /our-services" at bounding box center [530, 187] width 45 height 5
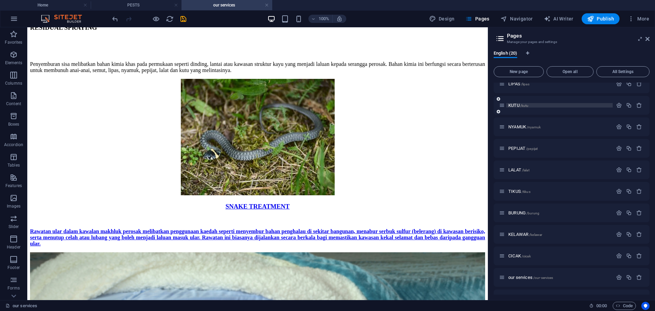
scroll to position [0, 0]
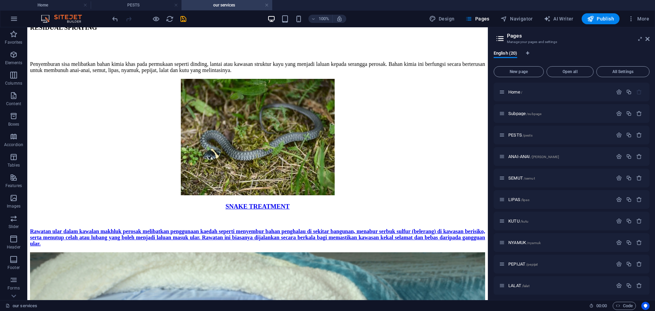
click at [649, 39] on aside "Pages Manage your pages and settings English (20) New page Open all All Setting…" at bounding box center [570, 163] width 167 height 272
click at [646, 39] on icon at bounding box center [647, 38] width 4 height 5
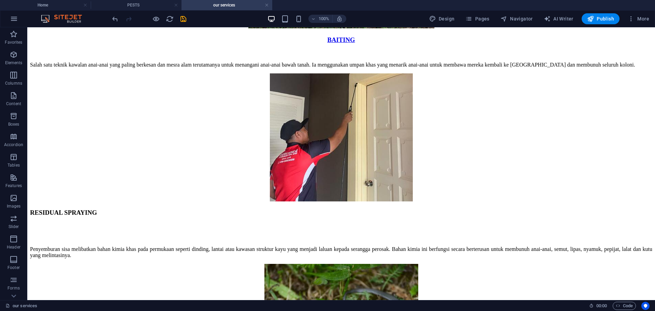
click at [266, 4] on link at bounding box center [267, 5] width 4 height 6
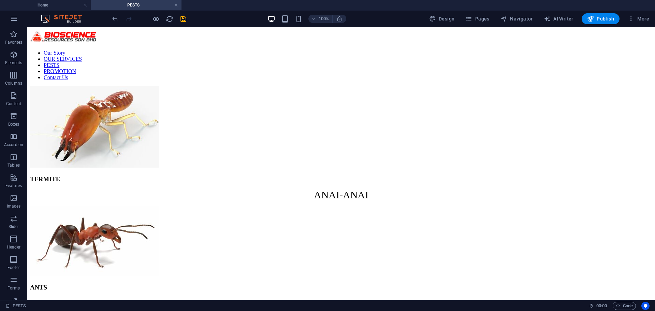
scroll to position [136, 0]
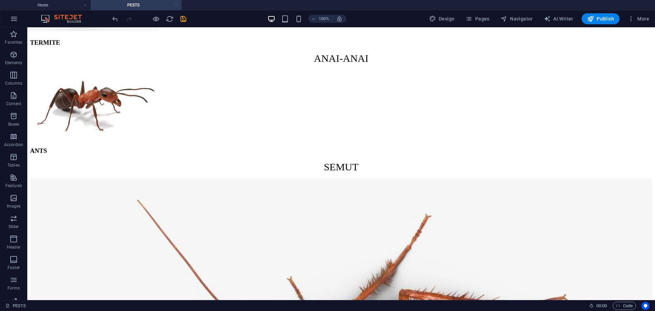
drag, startPoint x: 177, startPoint y: 3, endPoint x: 163, endPoint y: 24, distance: 24.7
click at [177, 3] on link at bounding box center [176, 5] width 4 height 6
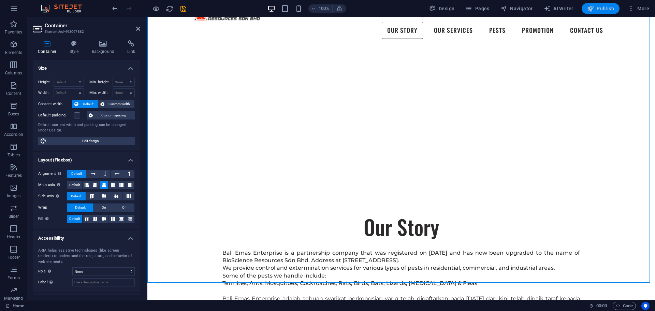
click at [590, 7] on icon "button" at bounding box center [590, 8] width 7 height 7
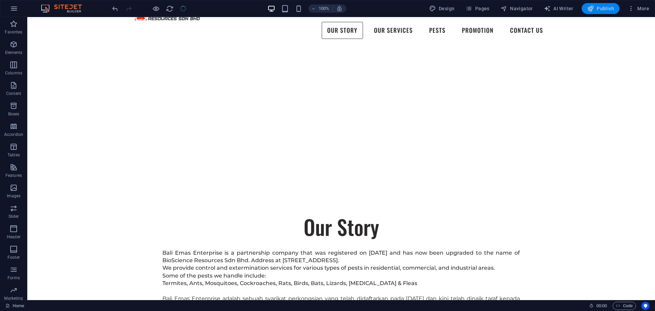
click at [589, 8] on icon "button" at bounding box center [590, 8] width 7 height 7
click at [596, 9] on span "Publish" at bounding box center [600, 8] width 27 height 7
click at [249, 249] on div "Bali Emas Enterprise is a partnership company that was registered on [DATE] and…" at bounding box center [340, 298] width 357 height 99
select select "px"
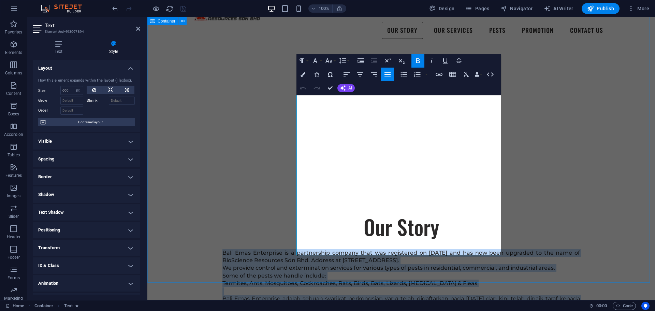
copy div "Lore Ipsu Dolorsitam co a elitseddoei tempori utla etd magnaaliqu en 58 Adminim…"
click at [514, 199] on div "Our Story Bali Emas Enterprise is a partnership company that was registered on …" at bounding box center [400, 266] width 507 height 218
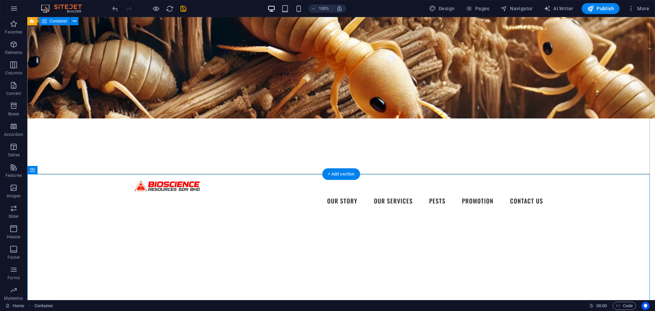
scroll to position [218, 0]
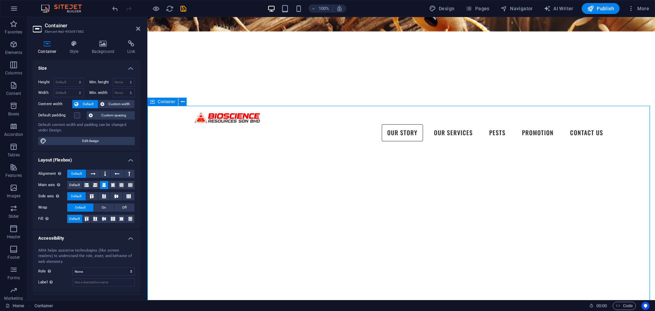
click at [607, 10] on span "Publish" at bounding box center [600, 8] width 27 height 7
